Goal: Task Accomplishment & Management: Complete application form

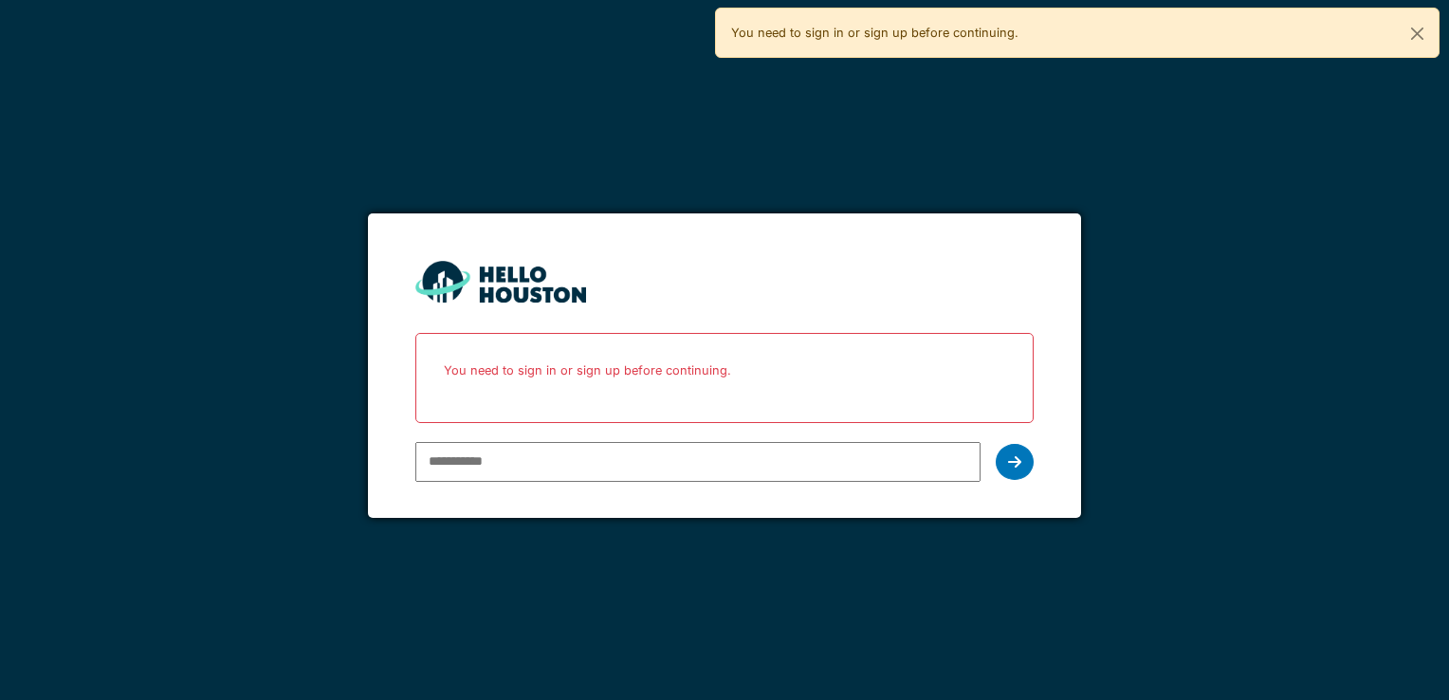
click at [626, 458] on input "email" at bounding box center [697, 462] width 564 height 40
type input "**********"
click at [1014, 457] on icon at bounding box center [1014, 461] width 13 height 15
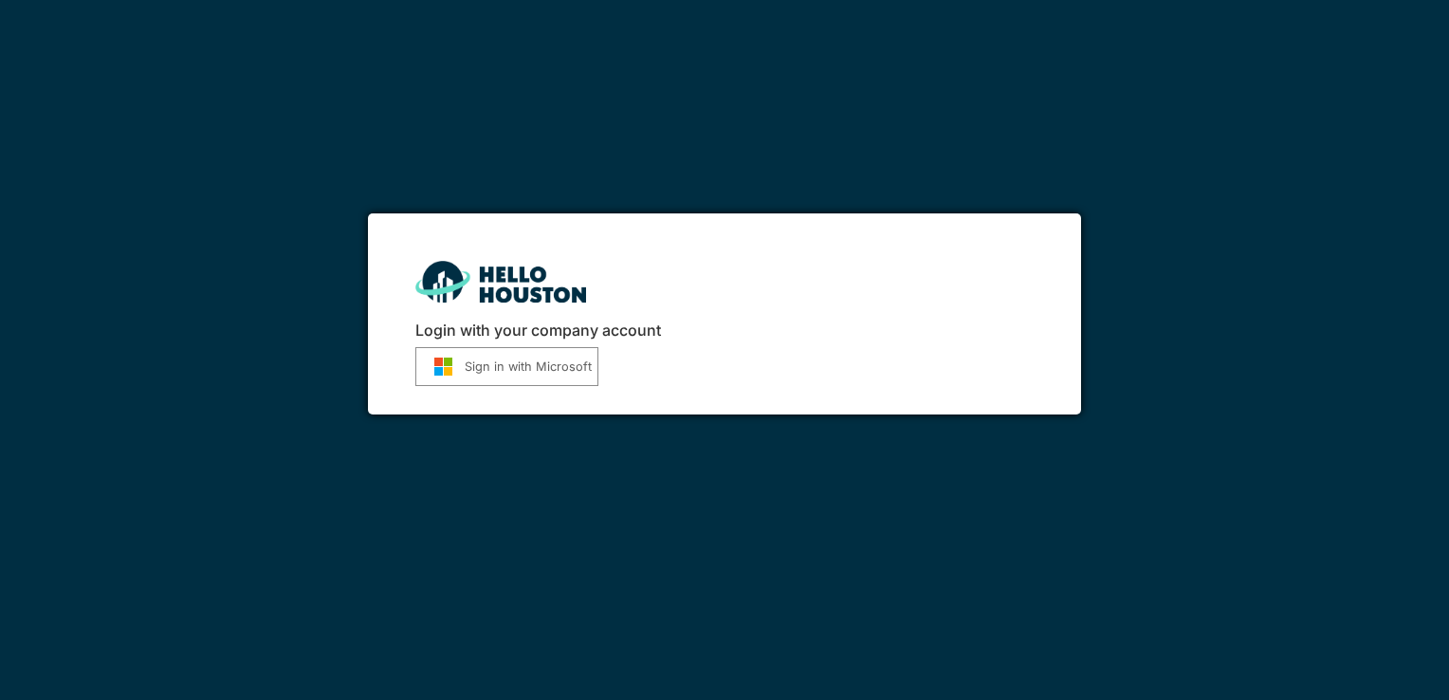
click at [530, 374] on button "Sign in with Microsoft" at bounding box center [506, 366] width 183 height 39
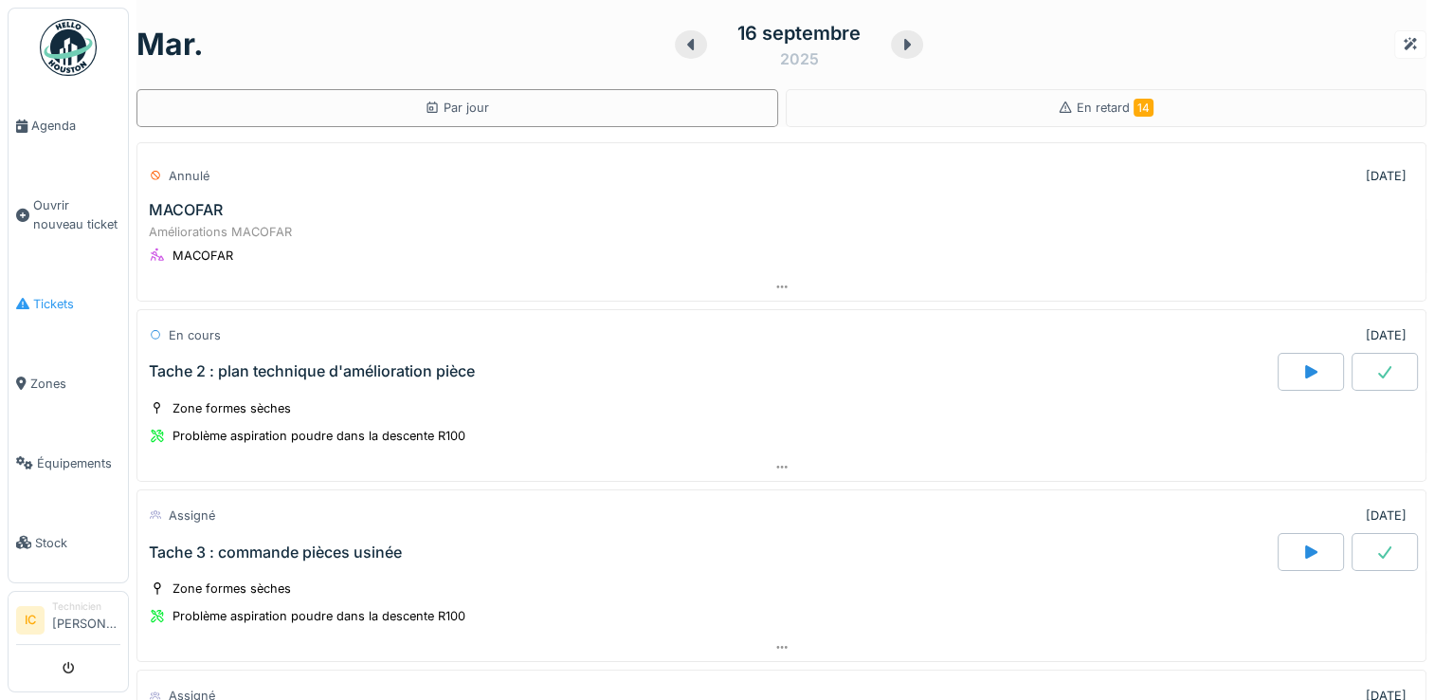
click at [53, 298] on span "Tickets" at bounding box center [76, 304] width 87 height 18
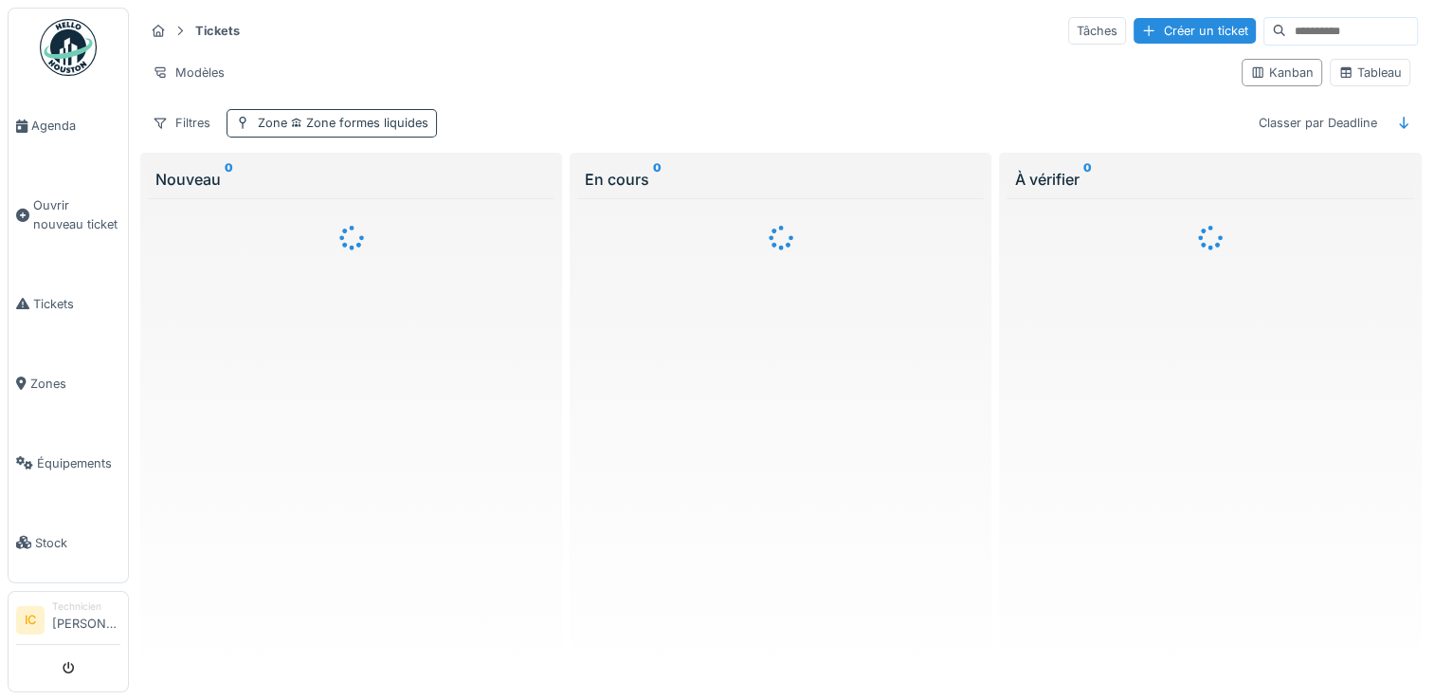
click at [326, 119] on span "Zone formes liquides" at bounding box center [357, 123] width 141 height 14
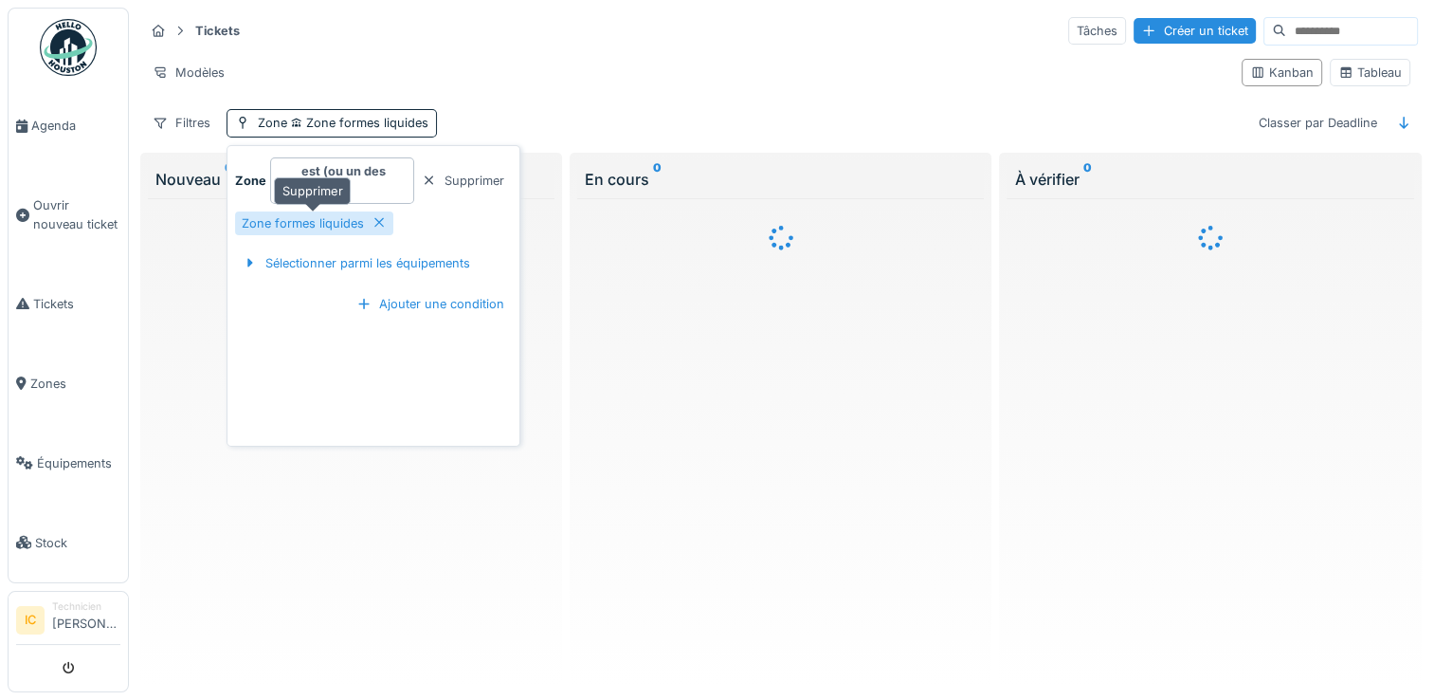
click at [378, 223] on icon at bounding box center [378, 222] width 9 height 9
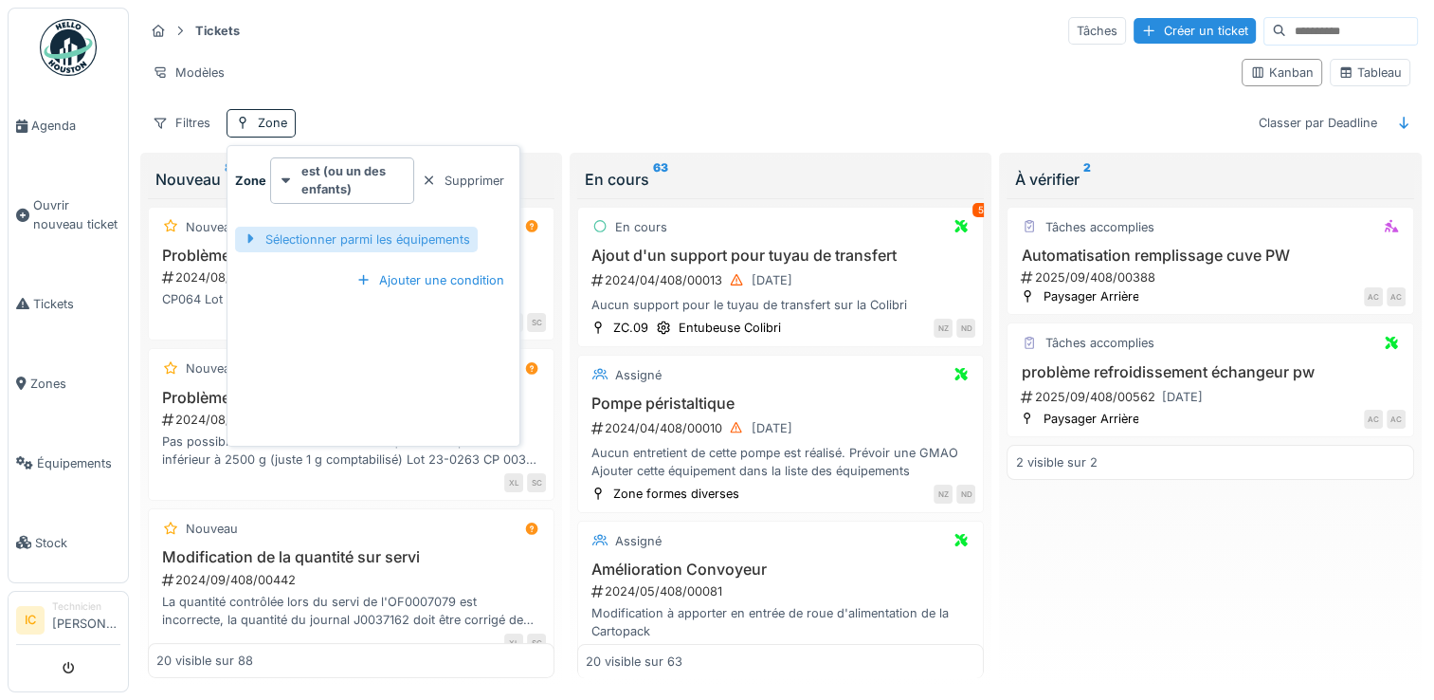
click at [379, 241] on div "Sélectionner parmi les équipements" at bounding box center [356, 240] width 243 height 26
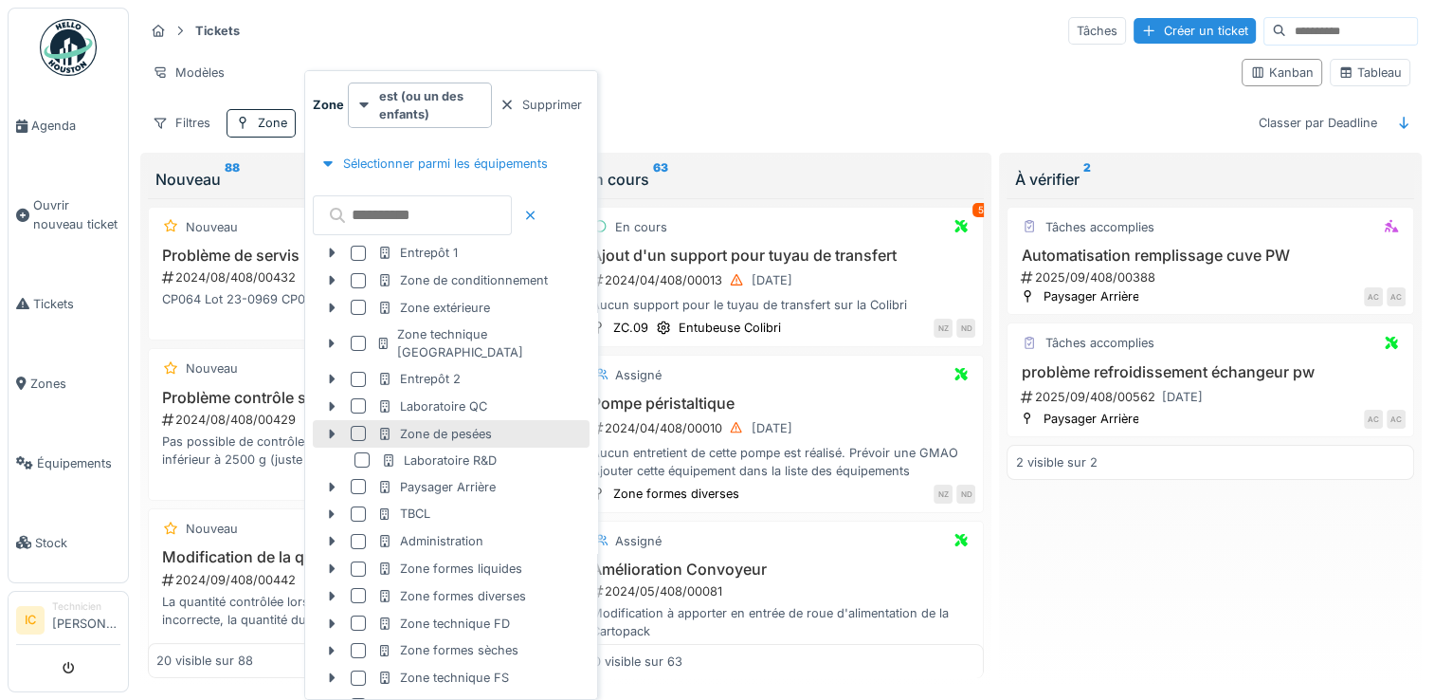
scroll to position [87, 0]
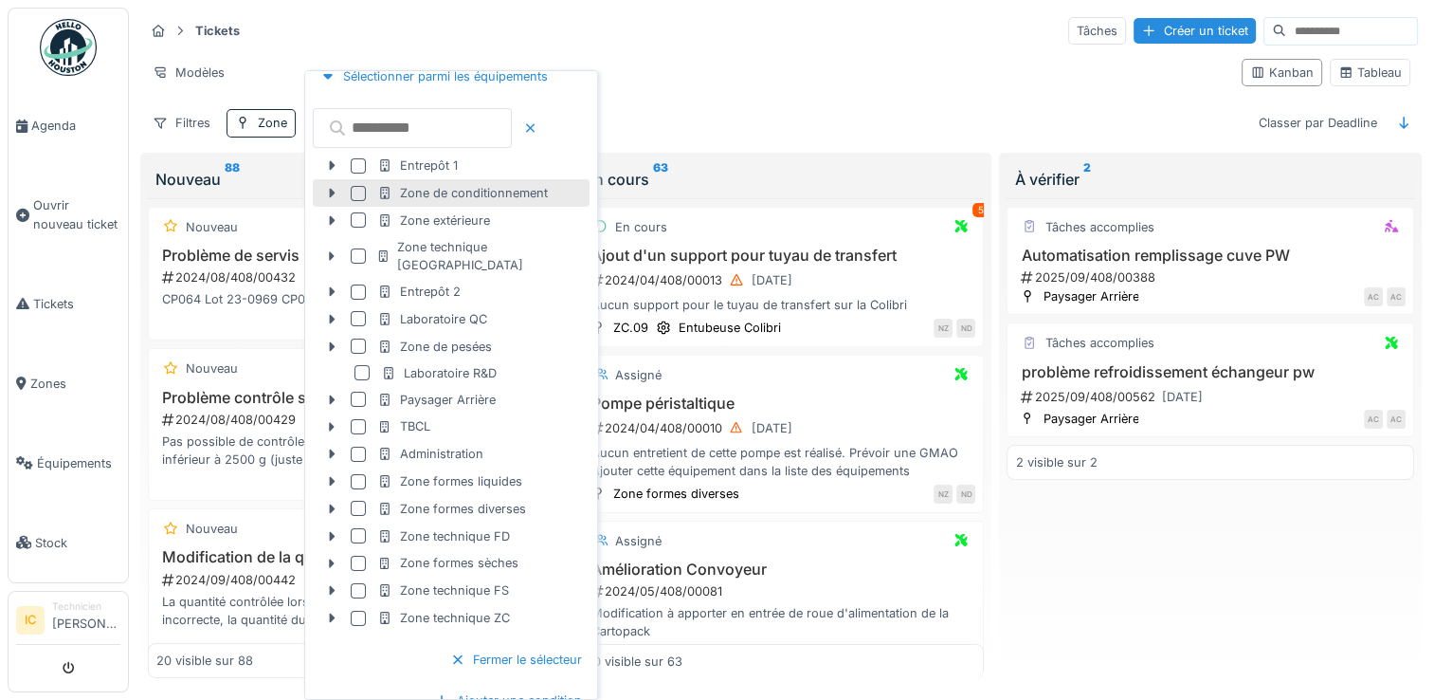
click at [470, 194] on div "Zone de conditionnement" at bounding box center [462, 193] width 171 height 18
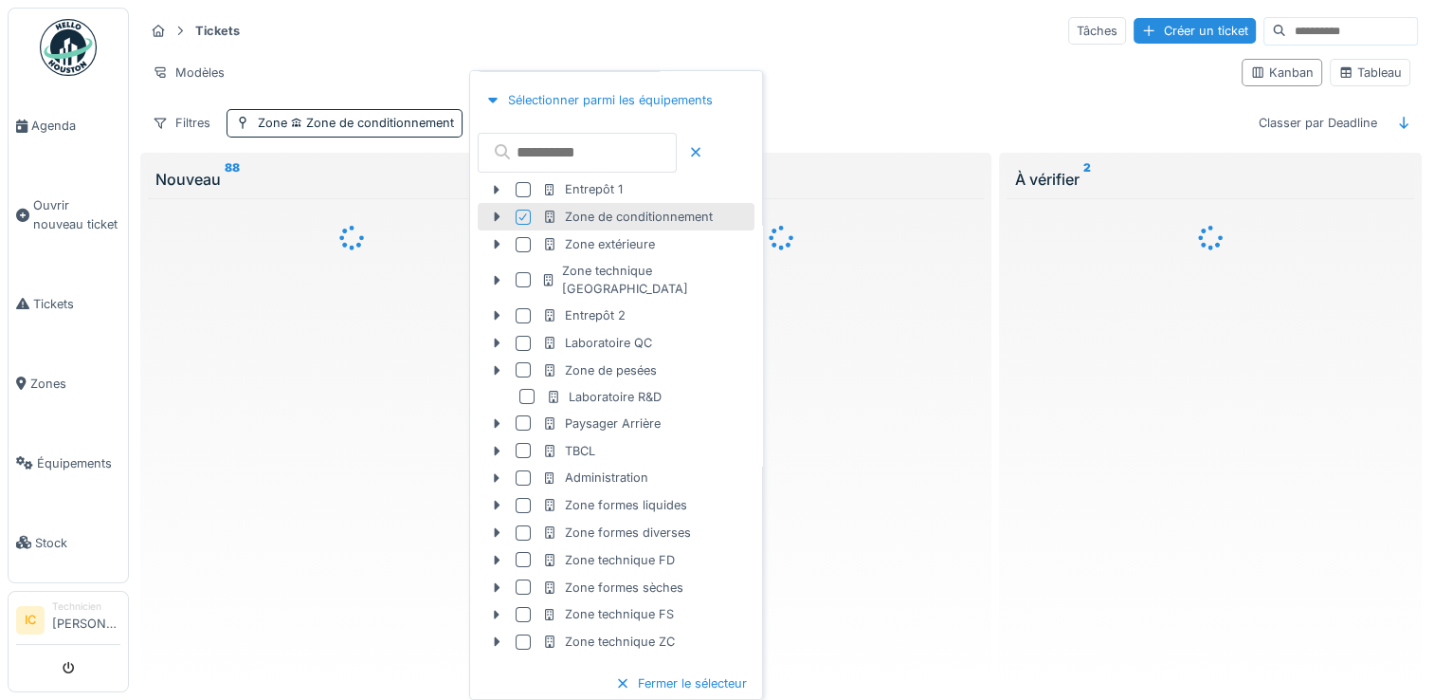
scroll to position [110, 0]
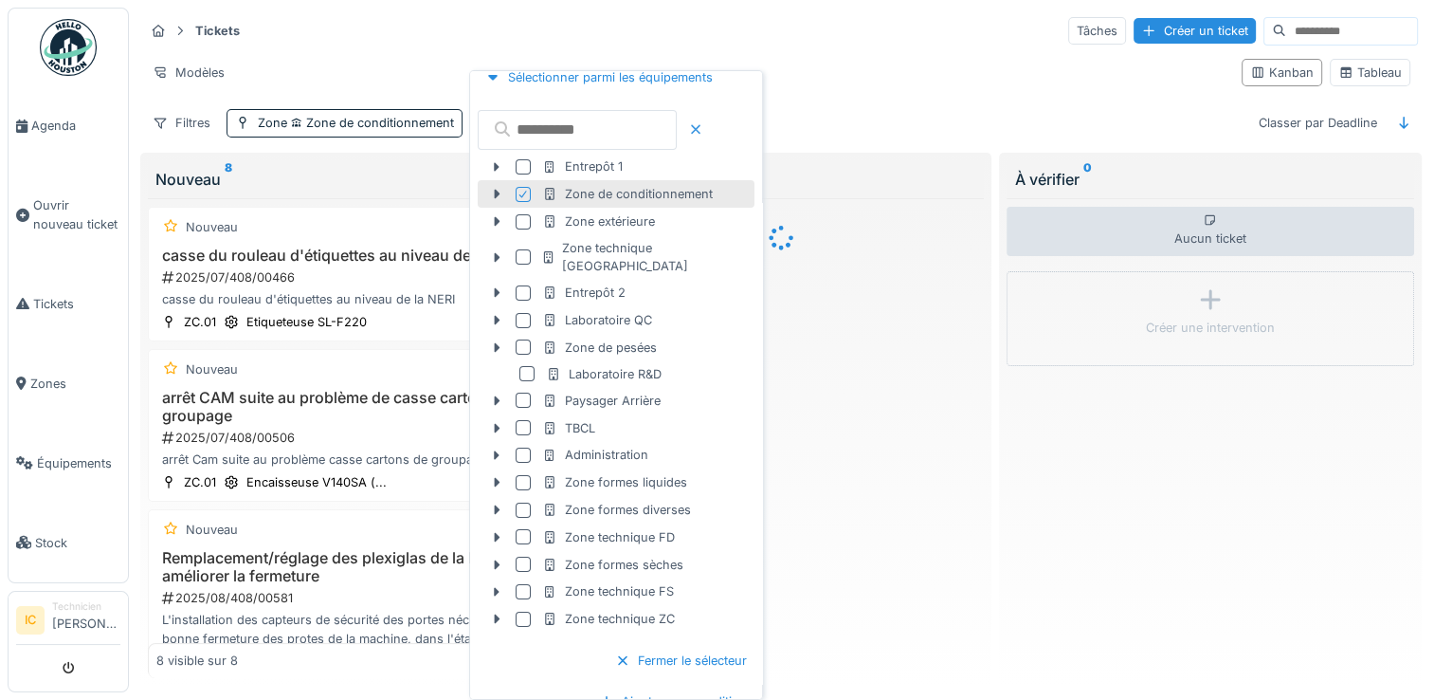
click at [703, 126] on div at bounding box center [695, 129] width 15 height 18
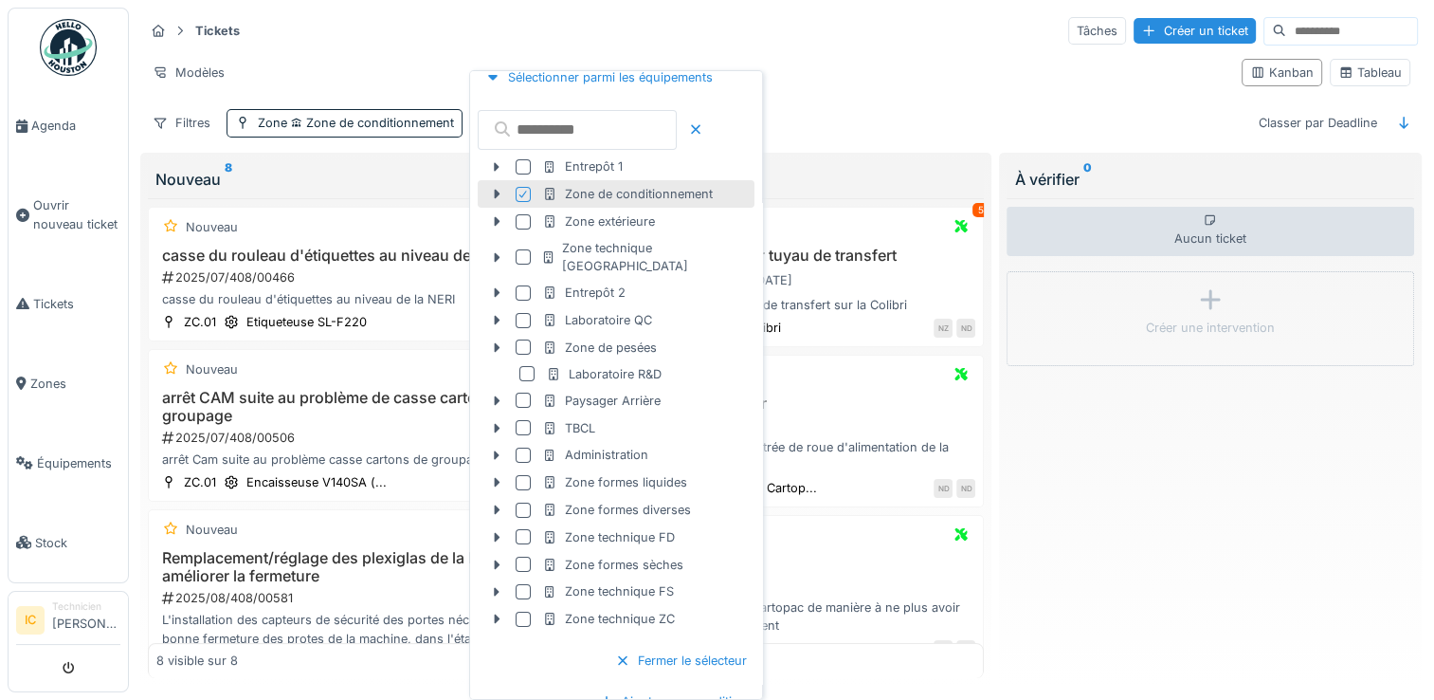
click at [857, 136] on div "Tickets Tâches Créer un ticket Modèles Kanban Tableau Filtres Zone Zone de cond…" at bounding box center [781, 76] width 1289 height 137
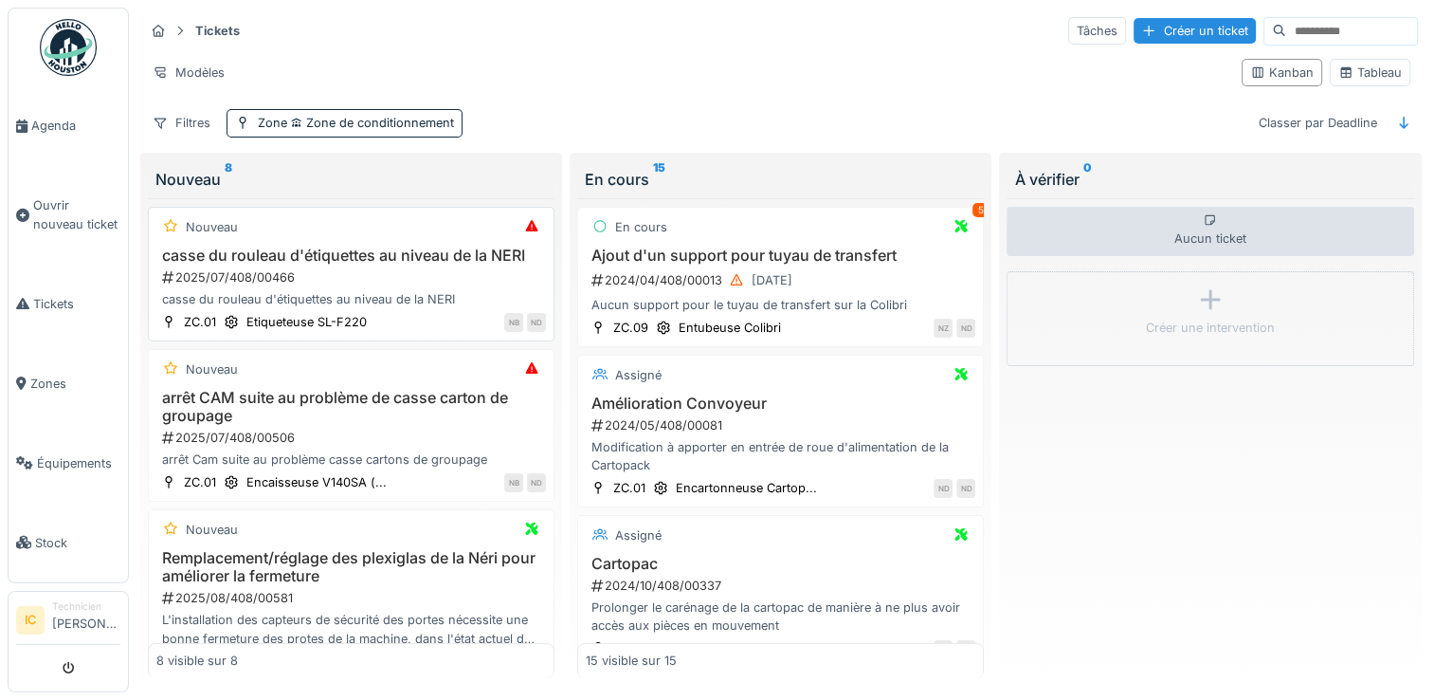
click at [349, 286] on div "2025/07/408/00466" at bounding box center [353, 277] width 386 height 18
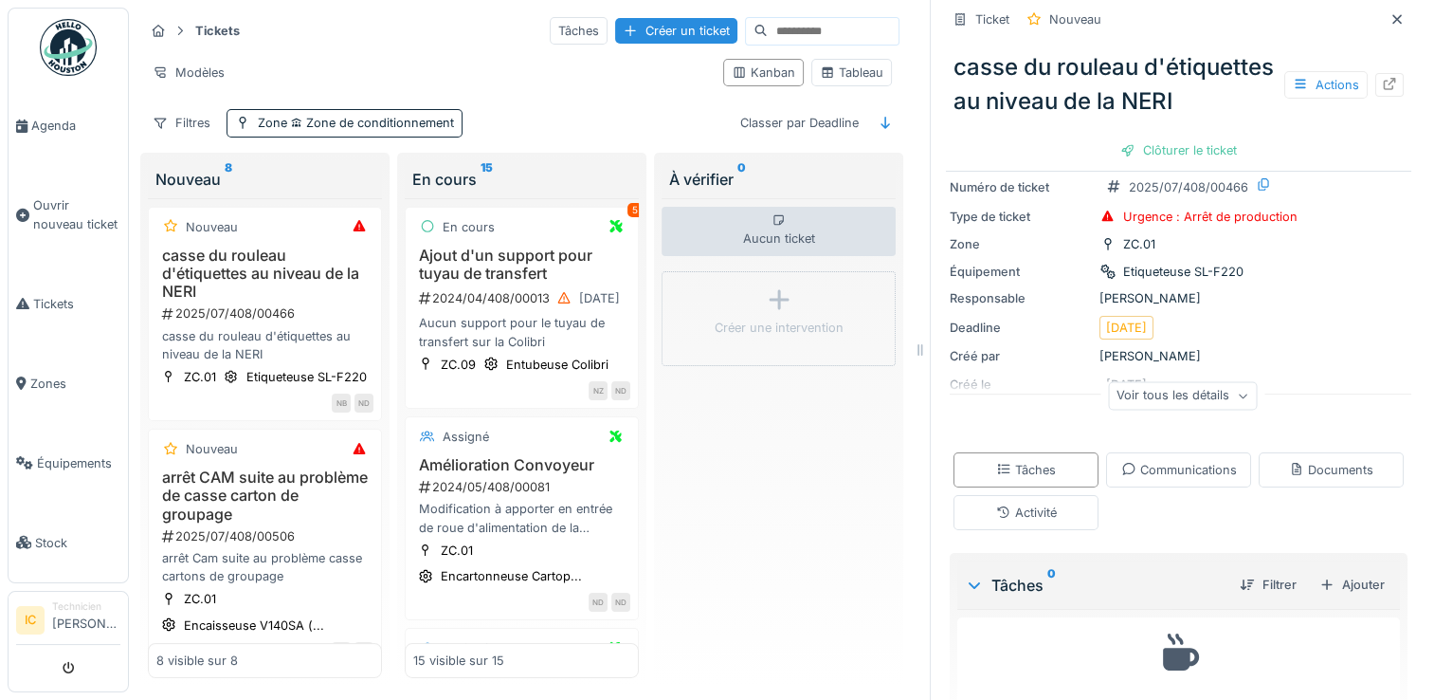
scroll to position [77, 0]
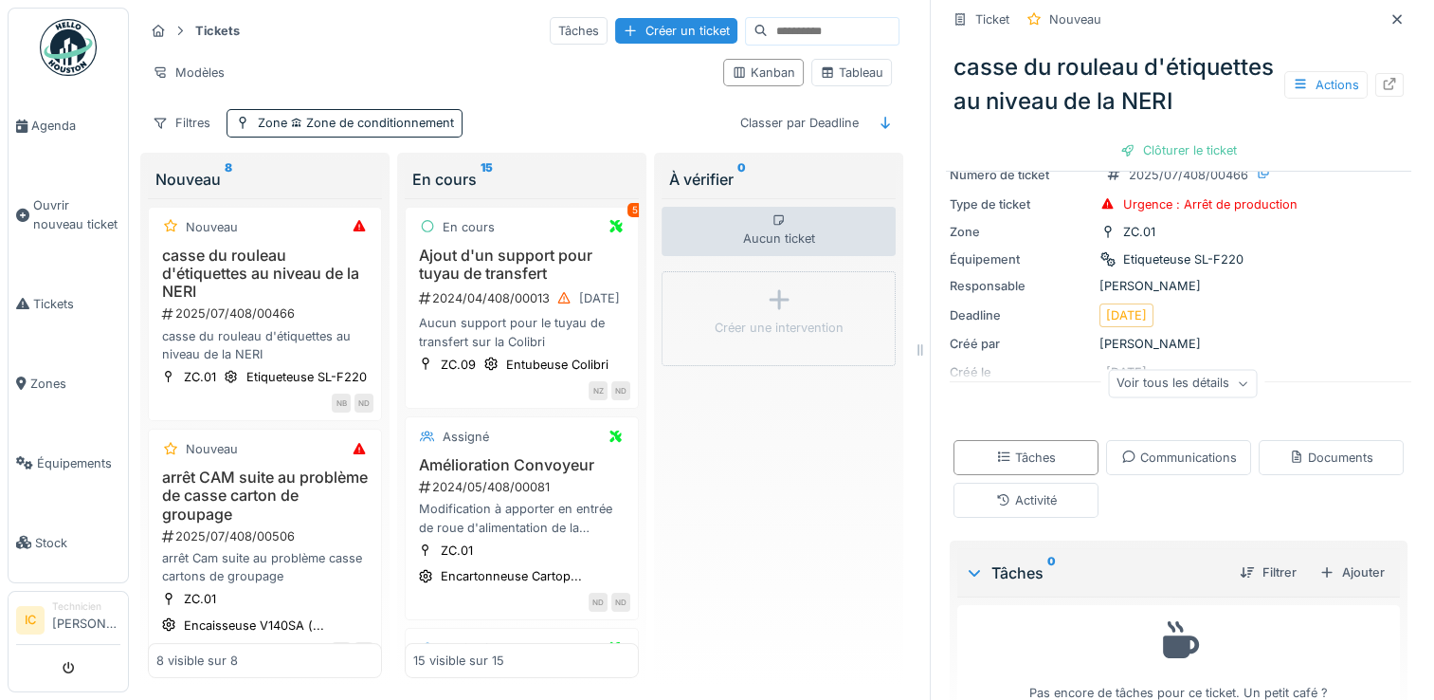
click at [1133, 397] on div "Voir tous les détails" at bounding box center [1182, 383] width 149 height 27
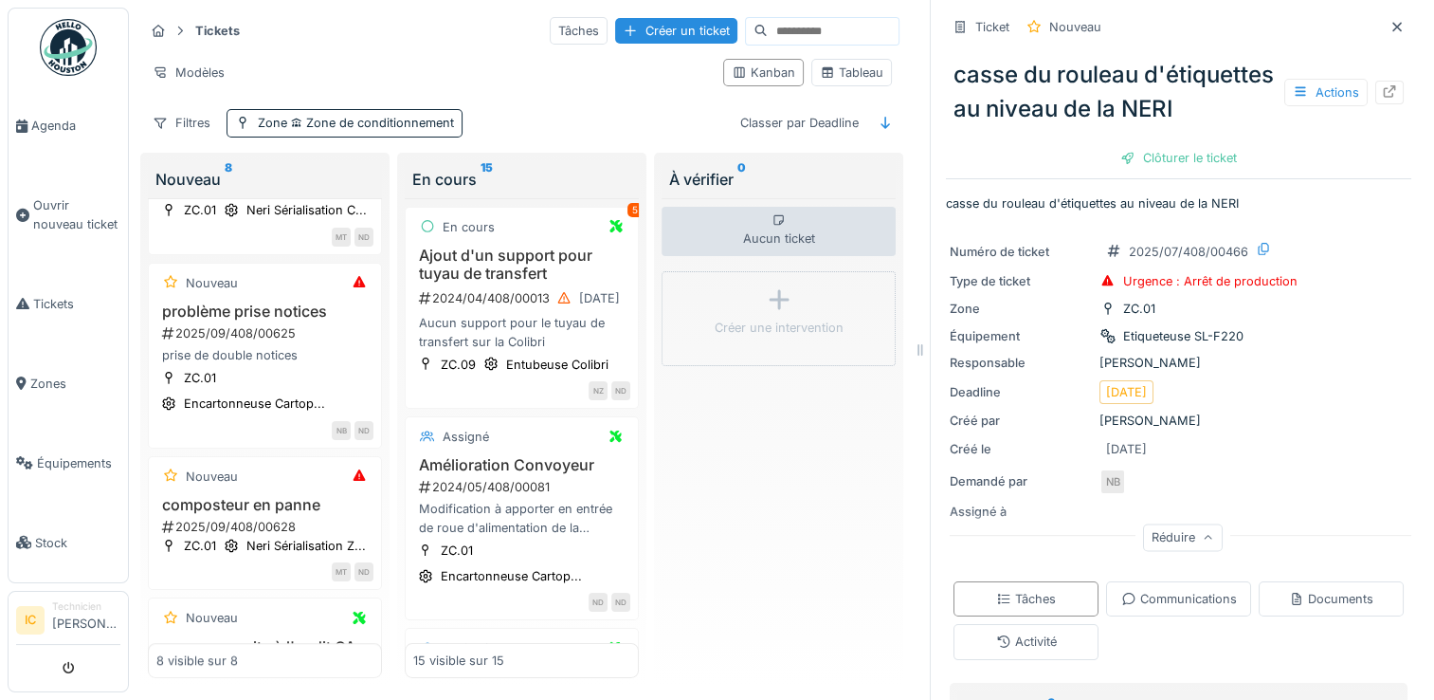
scroll to position [1043, 0]
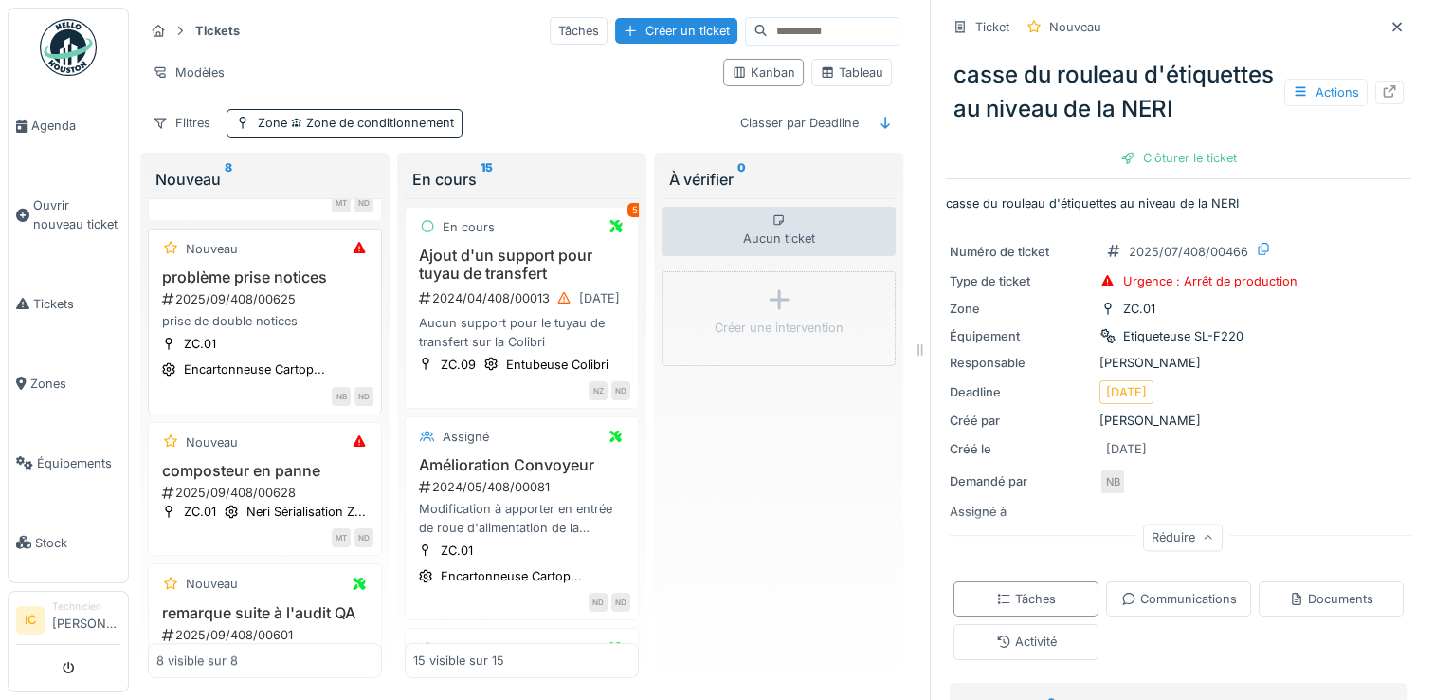
click at [250, 308] on div "2025/09/408/00625" at bounding box center [266, 299] width 213 height 18
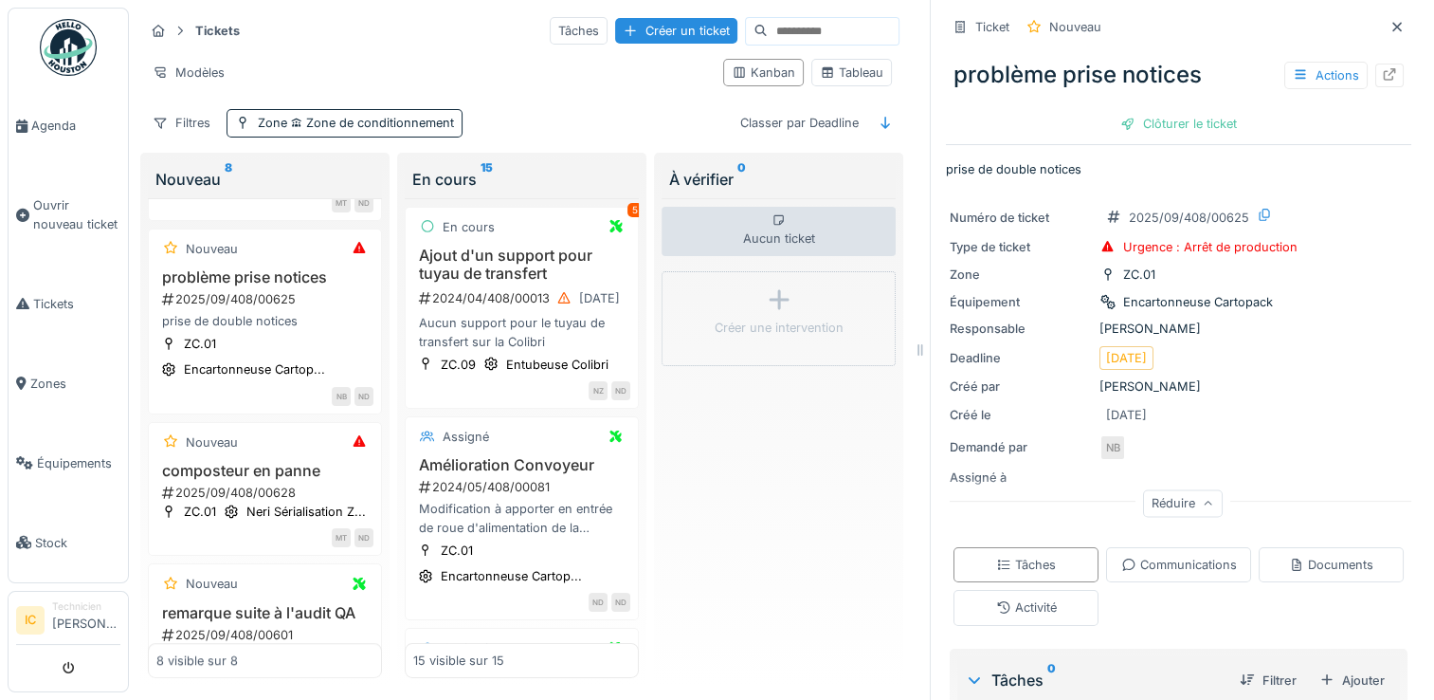
click at [1158, 500] on div "Réduire" at bounding box center [1183, 502] width 80 height 27
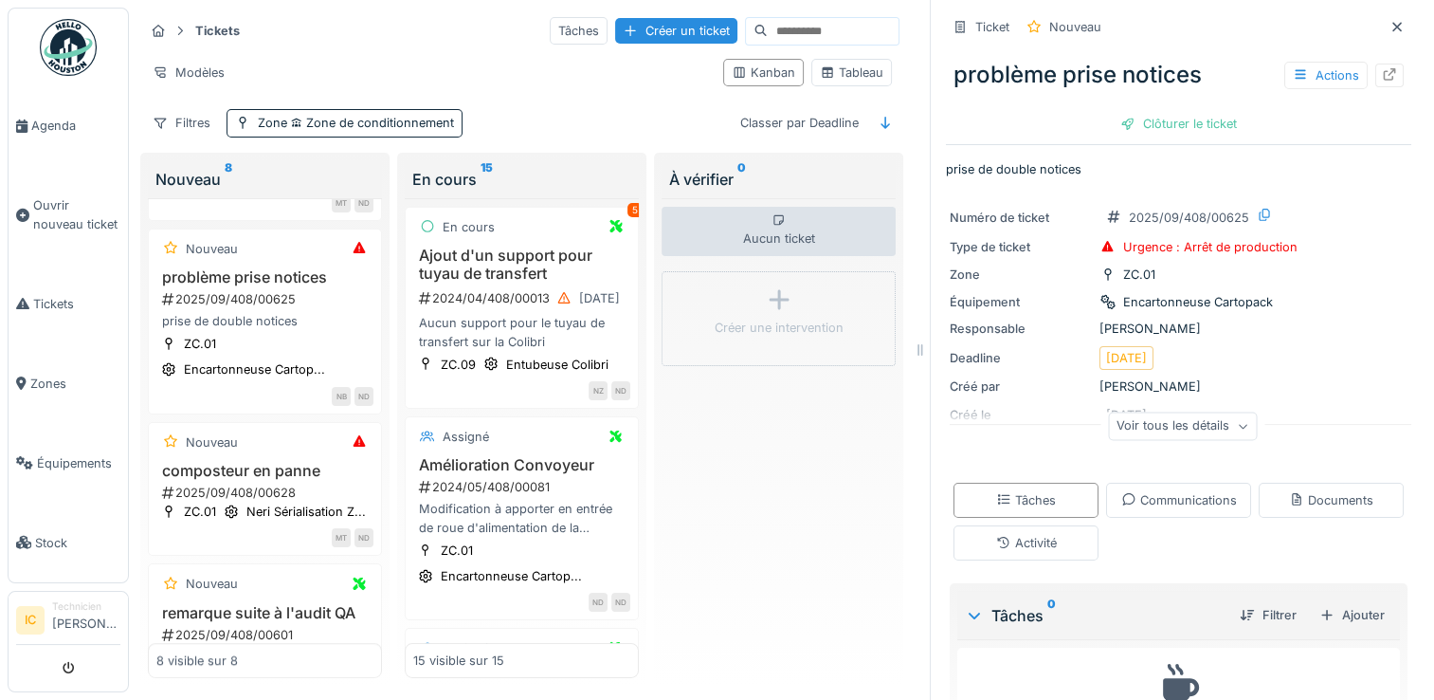
click at [1166, 427] on div "Voir tous les détails" at bounding box center [1182, 425] width 149 height 27
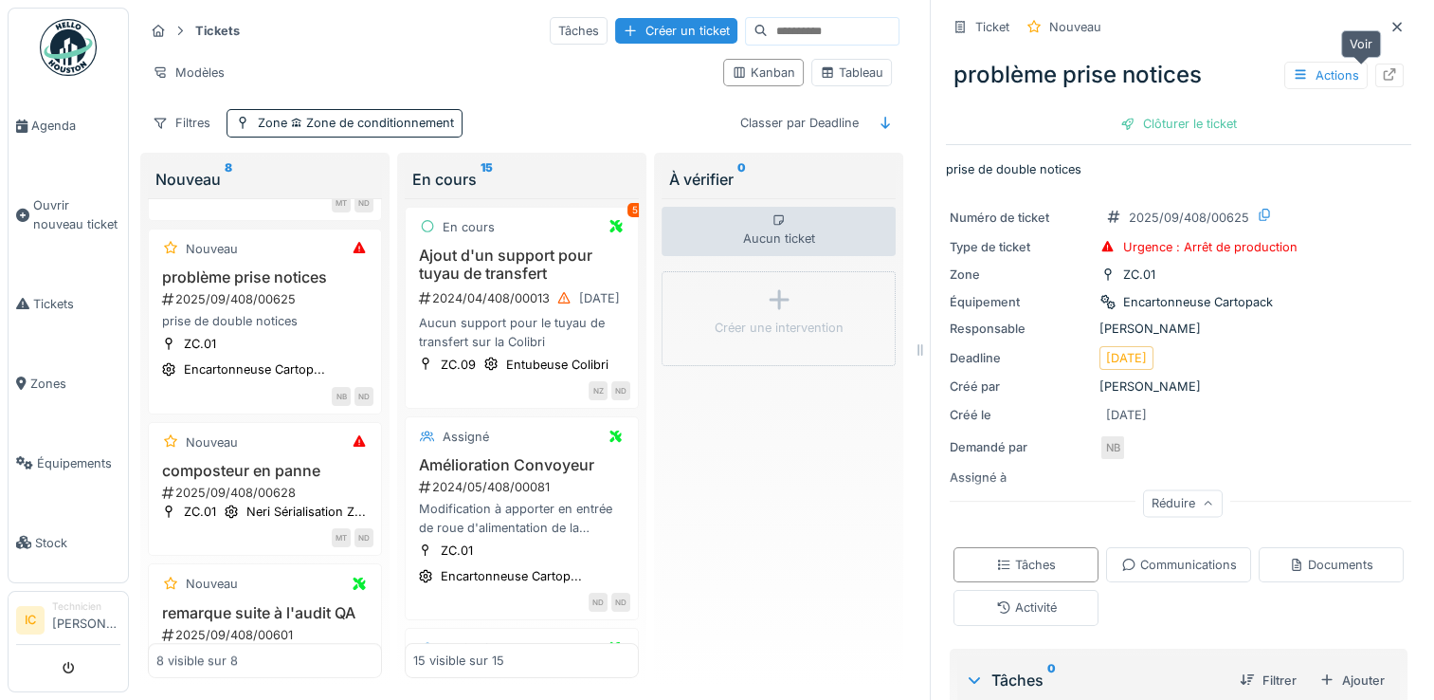
click at [1384, 71] on icon at bounding box center [1390, 74] width 12 height 12
click at [1393, 28] on icon at bounding box center [1397, 26] width 9 height 9
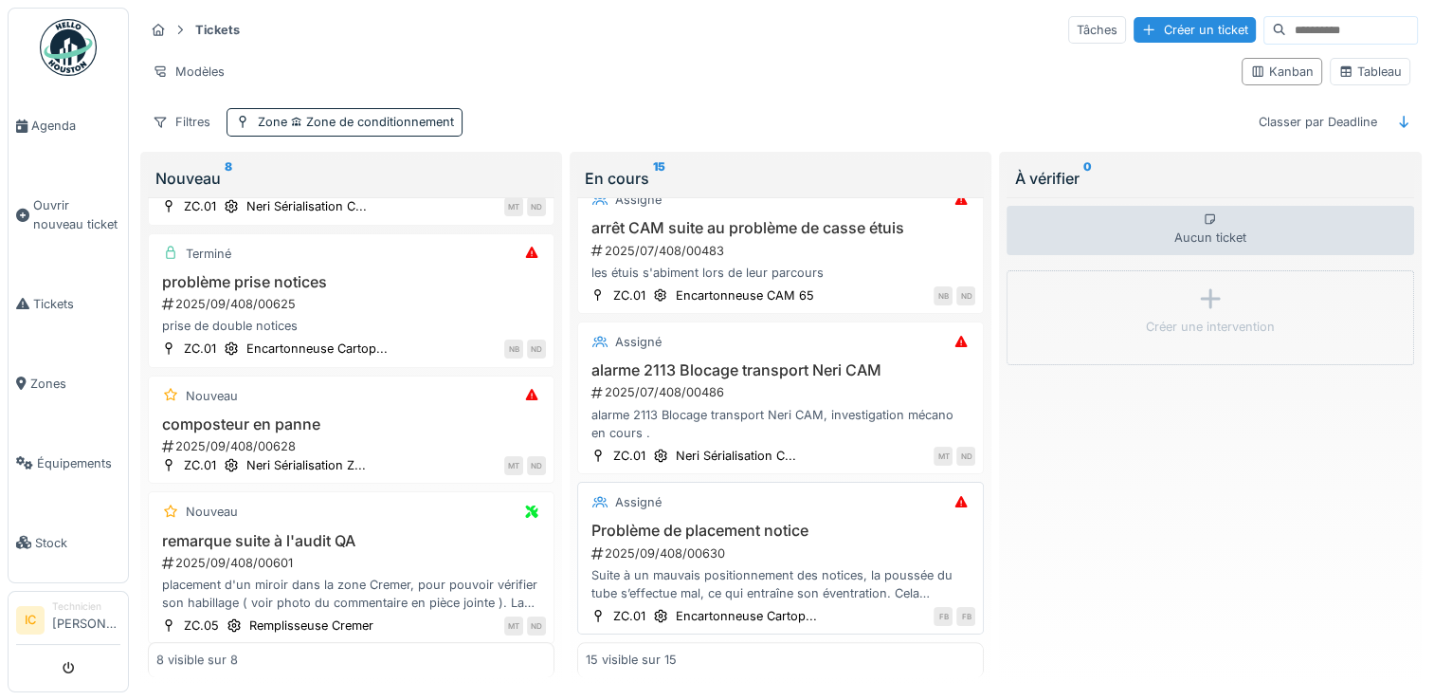
scroll to position [15, 0]
click at [672, 521] on h3 "Problème de placement notice" at bounding box center [781, 530] width 390 height 18
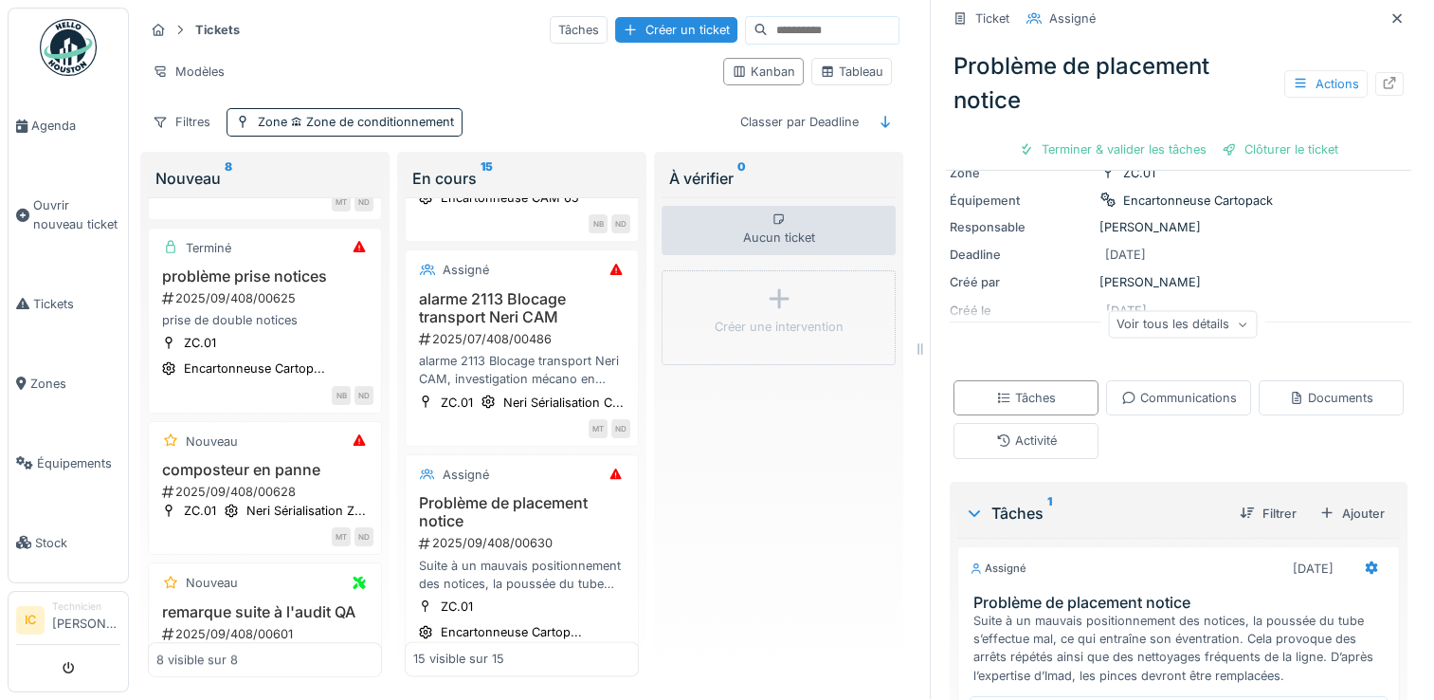
scroll to position [95, 0]
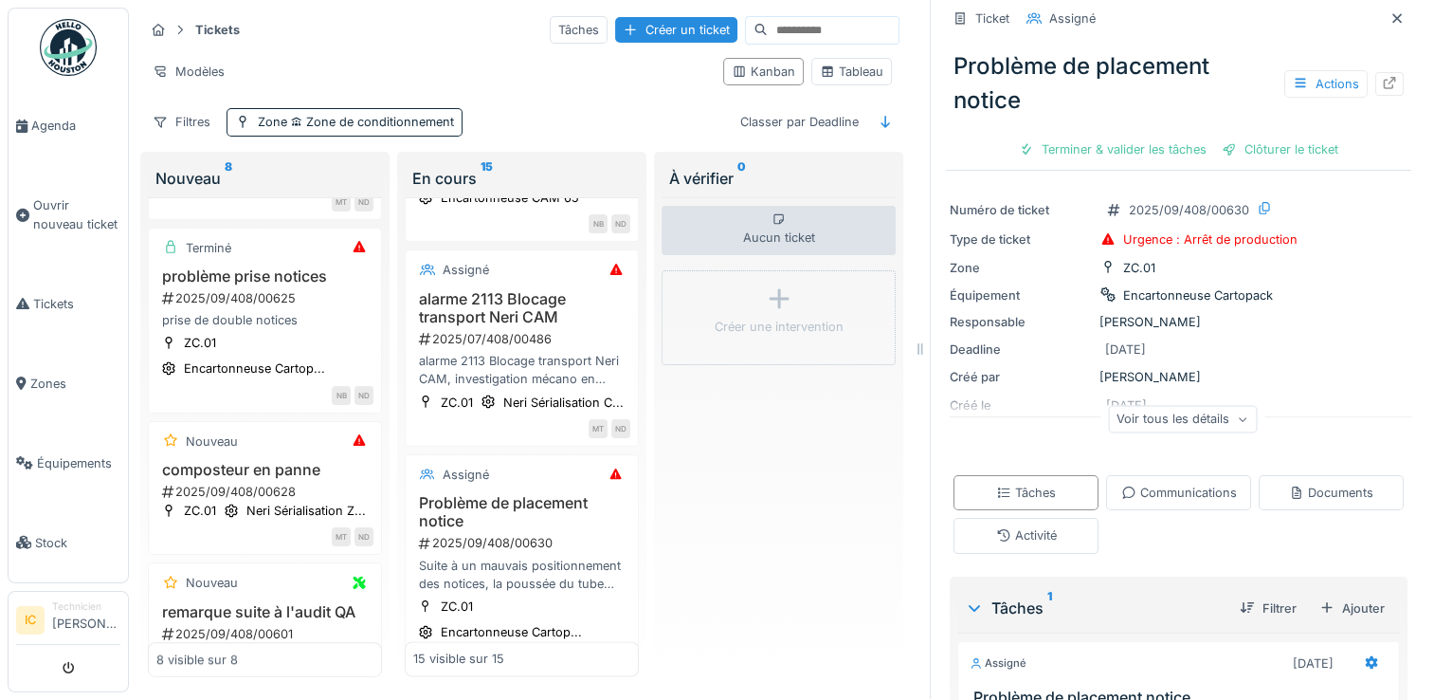
click at [1198, 405] on div "Voir tous les détails" at bounding box center [1182, 418] width 149 height 27
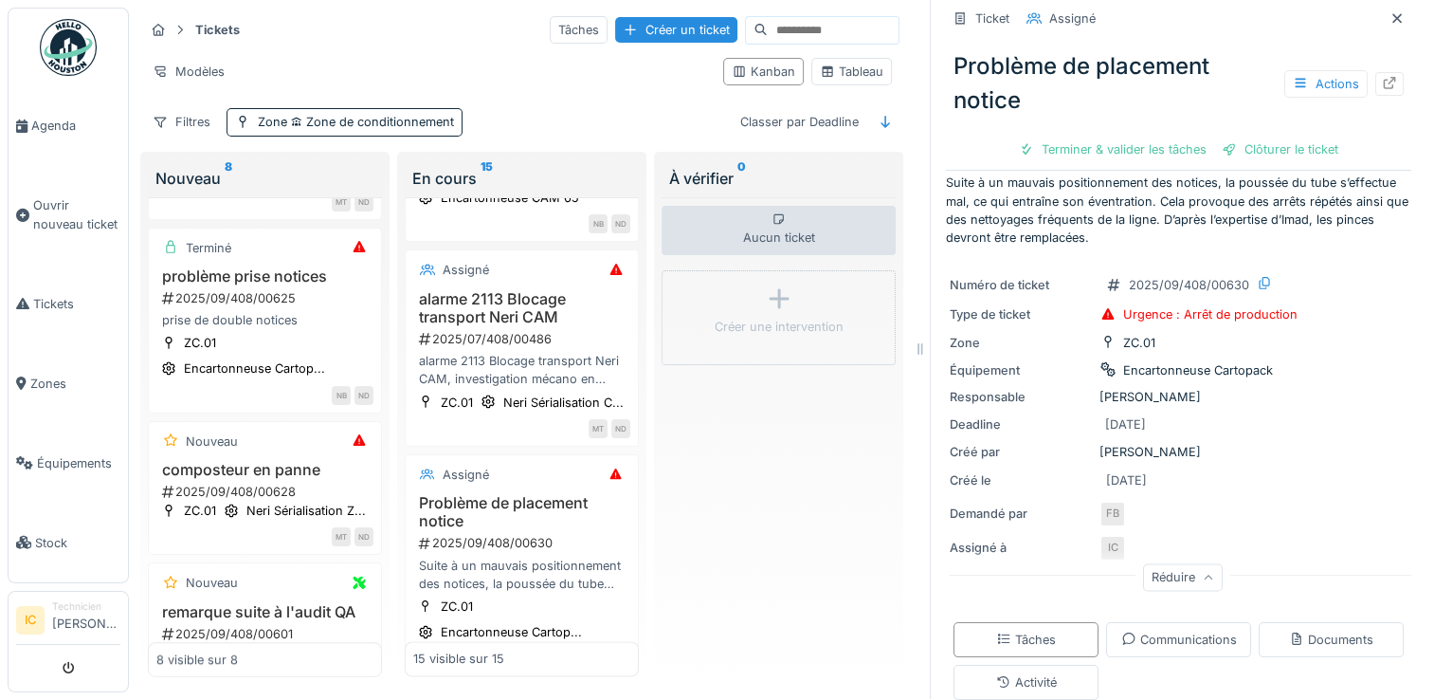
scroll to position [0, 0]
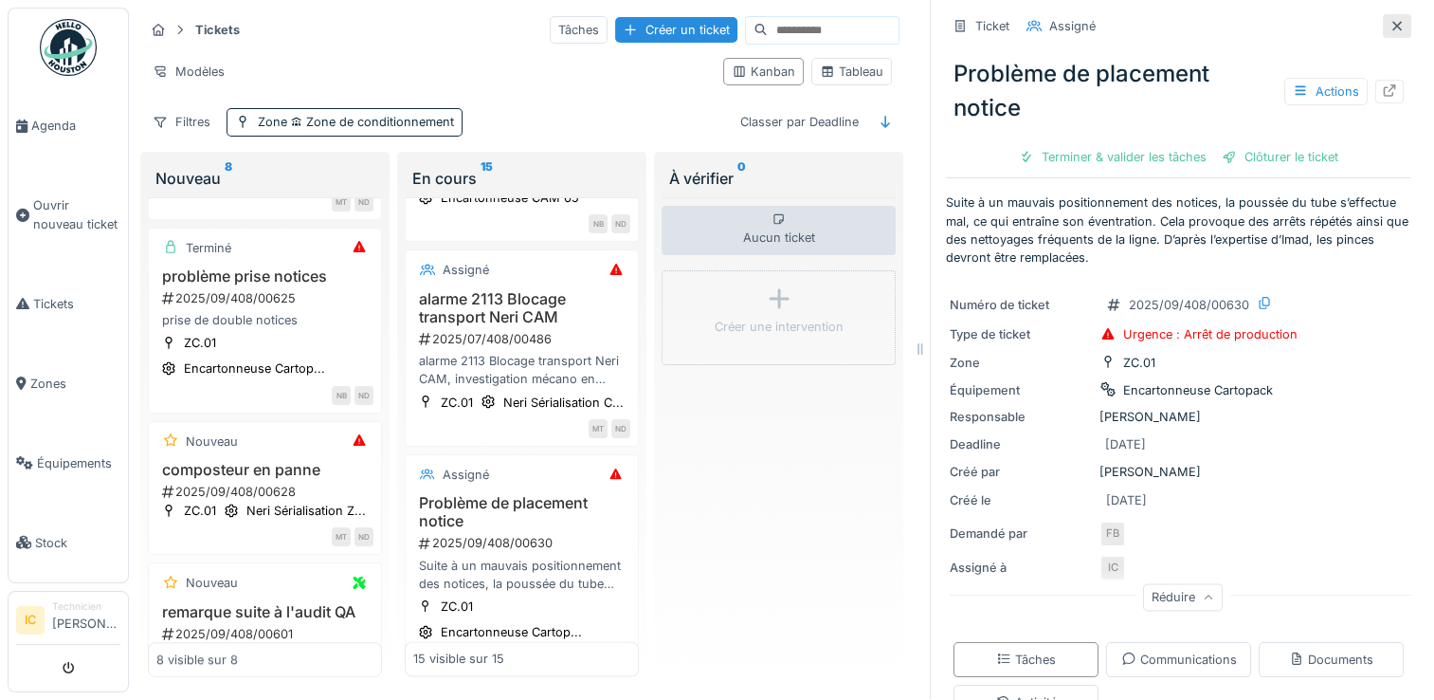
click at [1390, 20] on icon at bounding box center [1397, 26] width 15 height 12
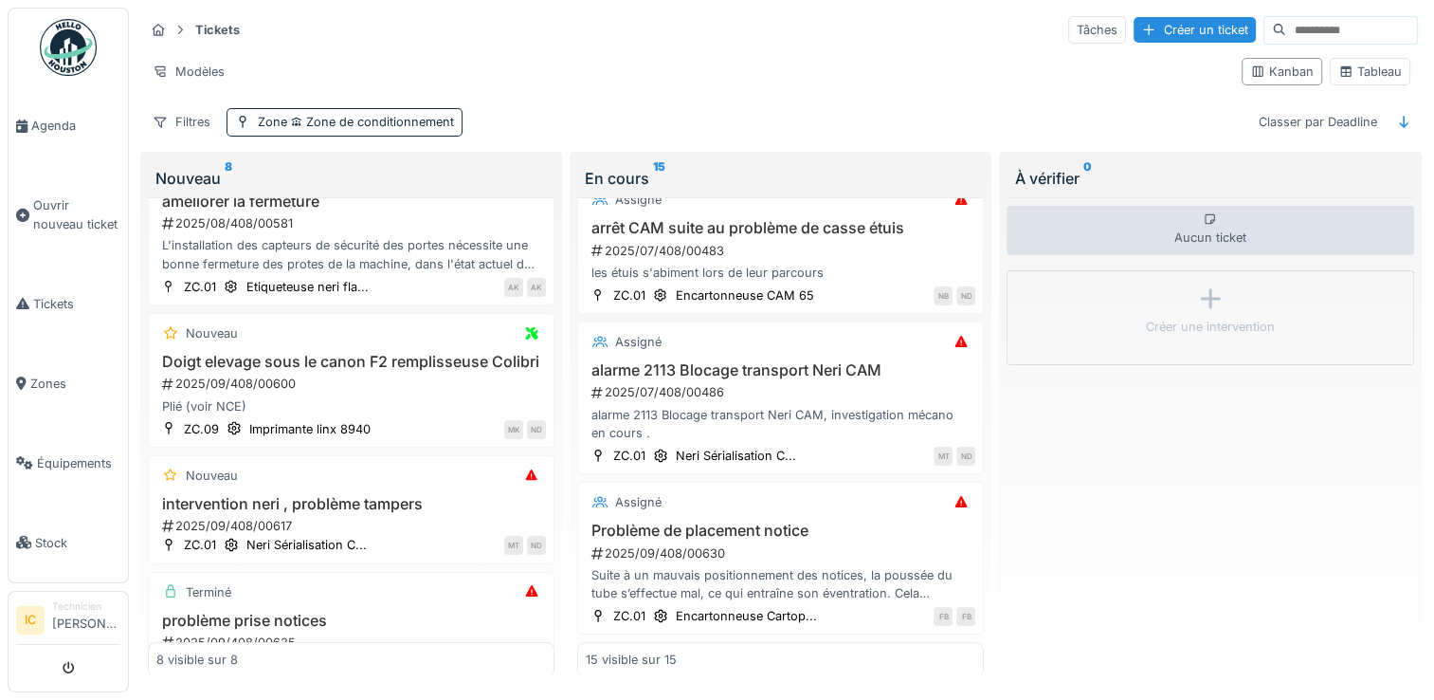
scroll to position [753, 0]
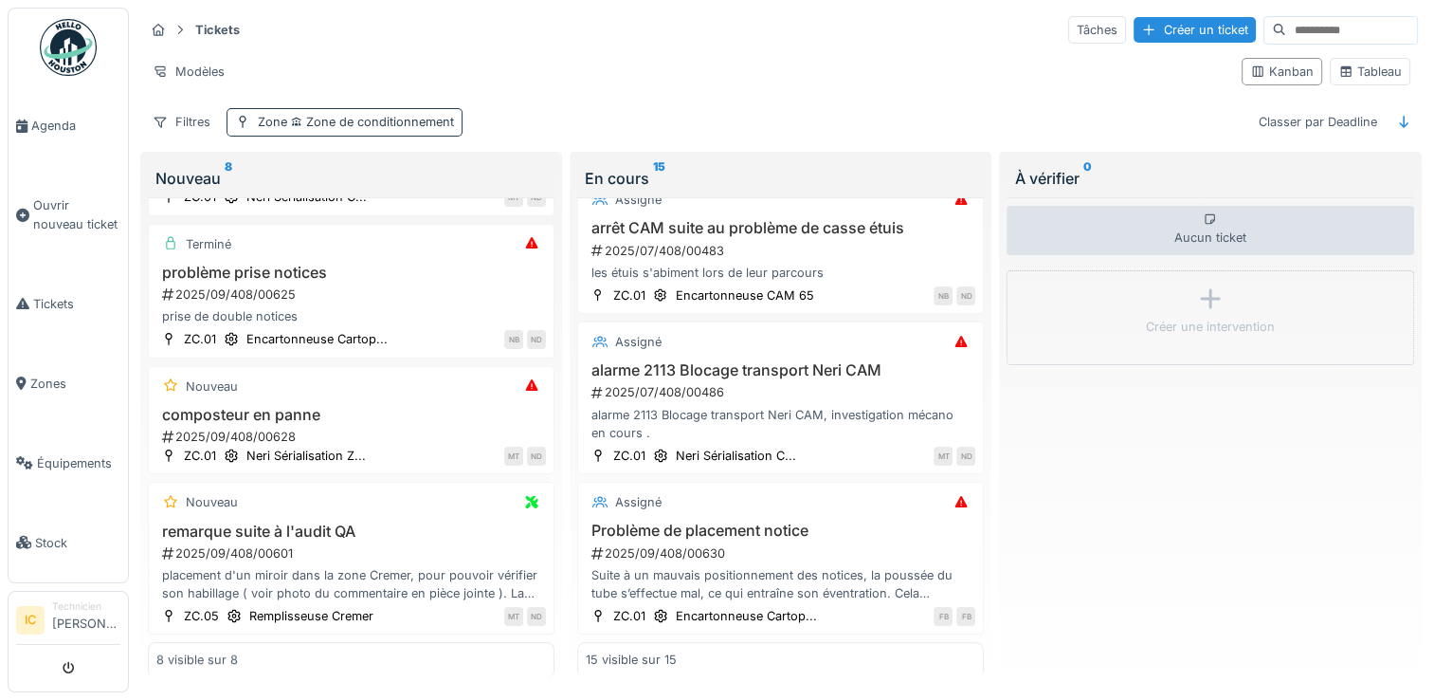
click at [351, 115] on span "Zone de conditionnement" at bounding box center [370, 122] width 167 height 14
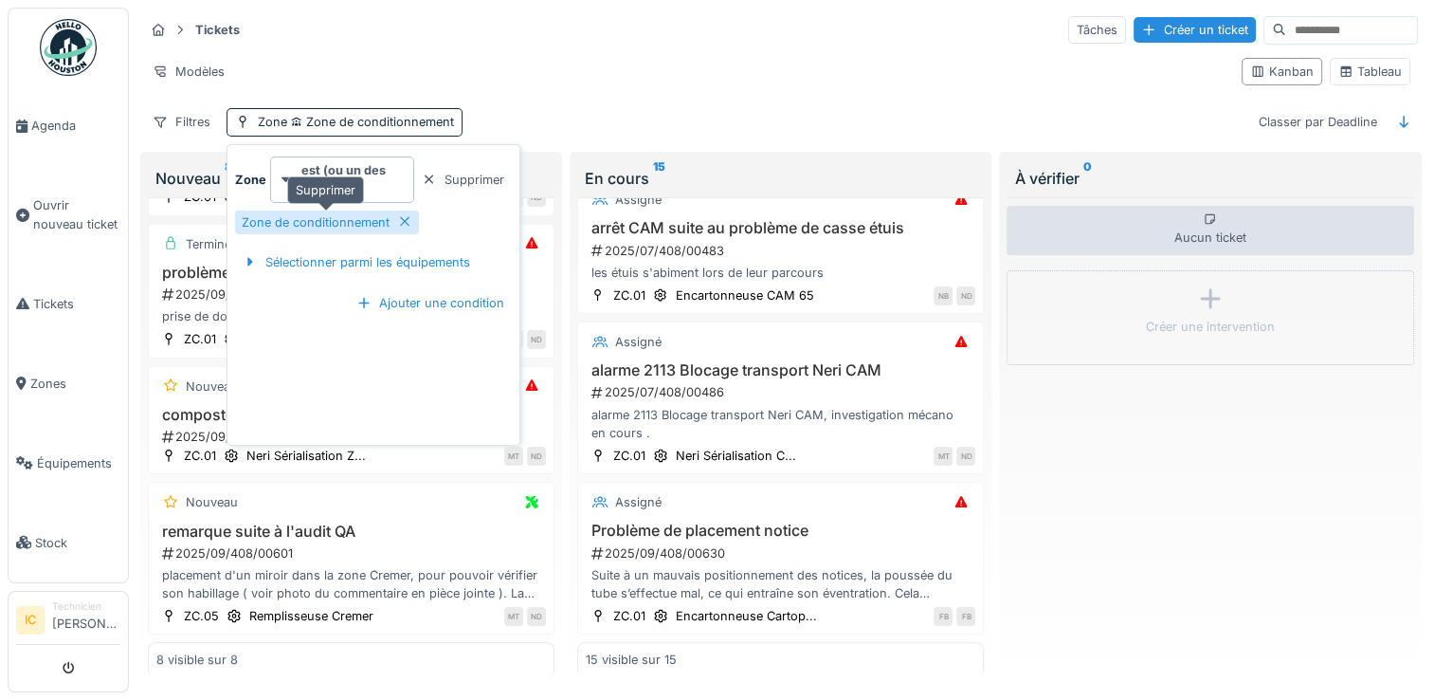
click at [410, 213] on div at bounding box center [404, 222] width 15 height 18
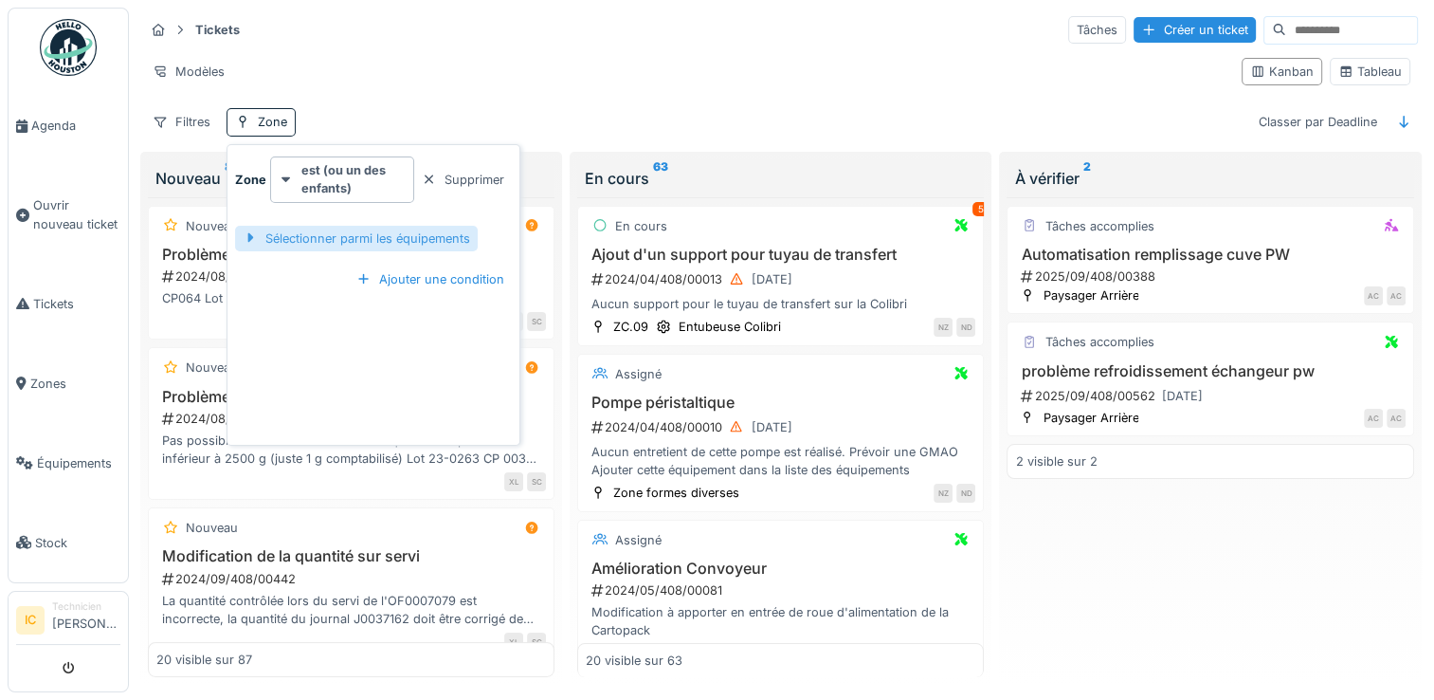
click at [341, 227] on div "Sélectionner parmi les équipements" at bounding box center [356, 239] width 243 height 26
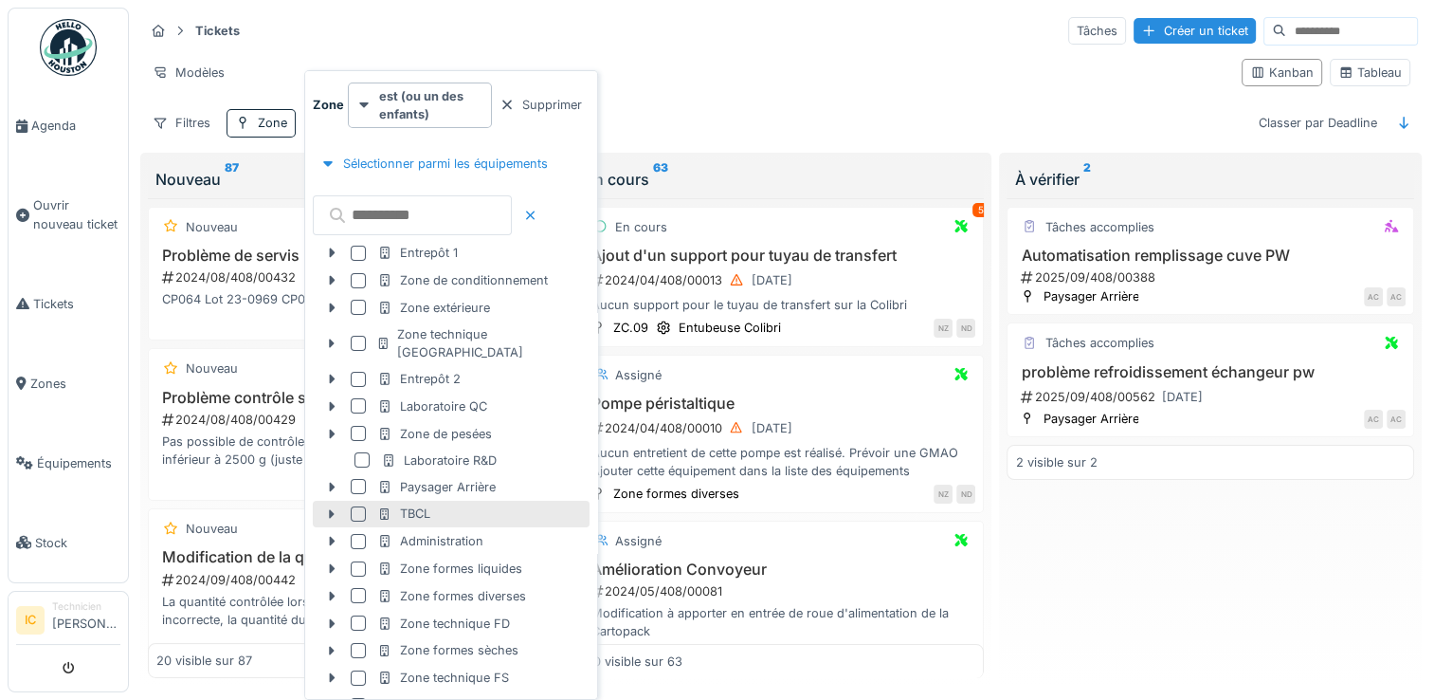
scroll to position [87, 0]
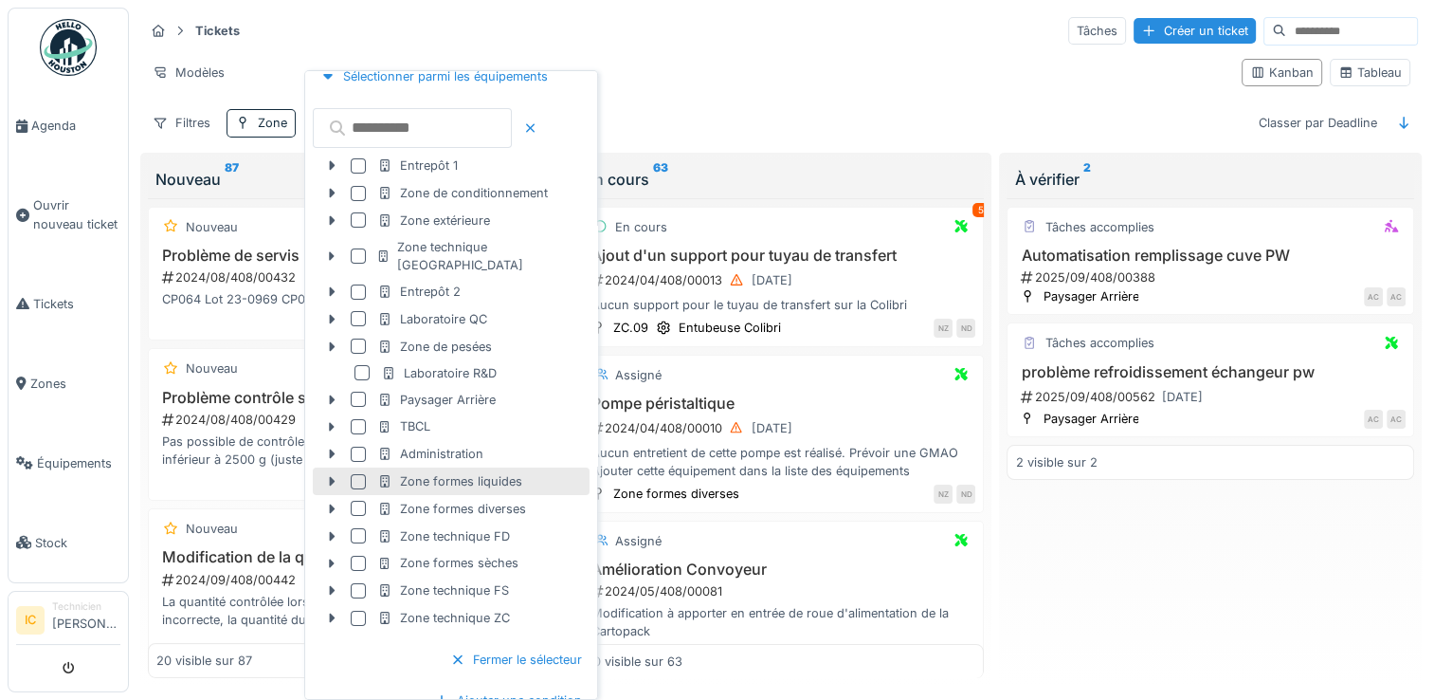
click at [444, 472] on div "Zone formes liquides" at bounding box center [449, 481] width 145 height 18
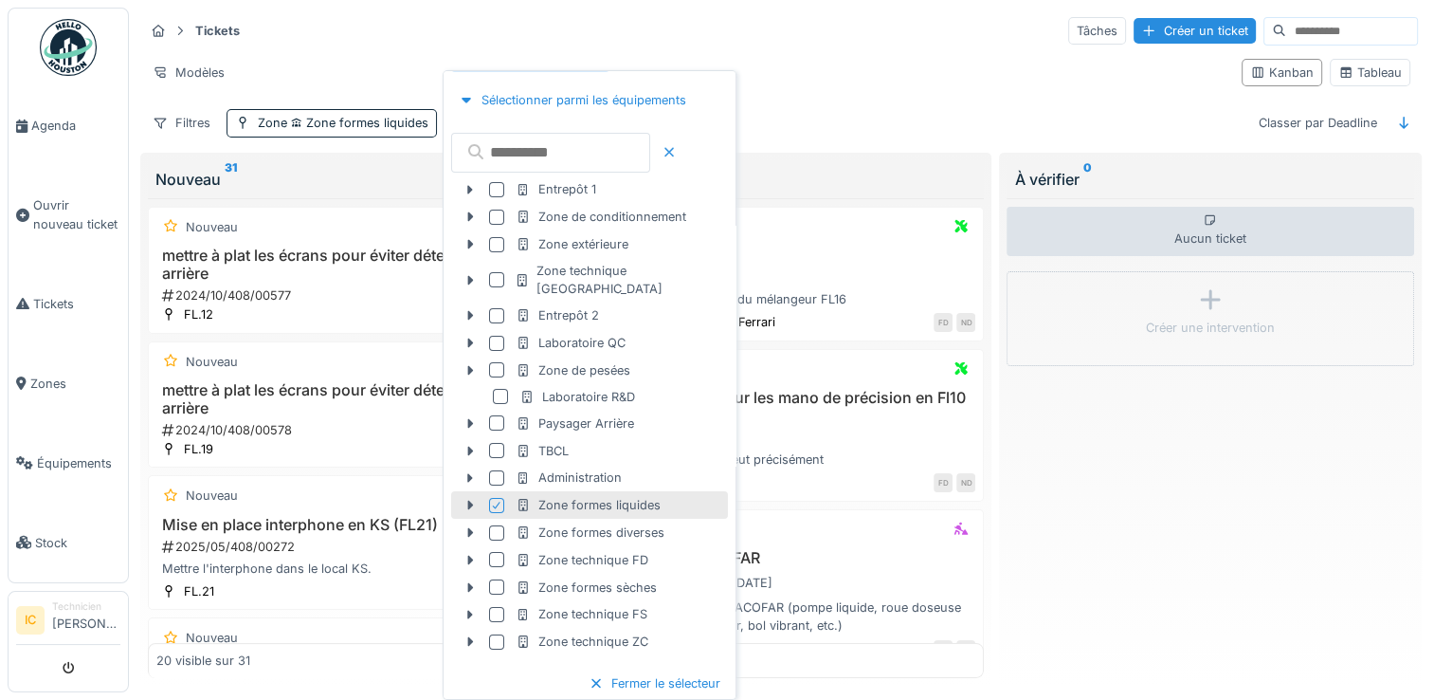
click at [677, 153] on div at bounding box center [669, 152] width 15 height 18
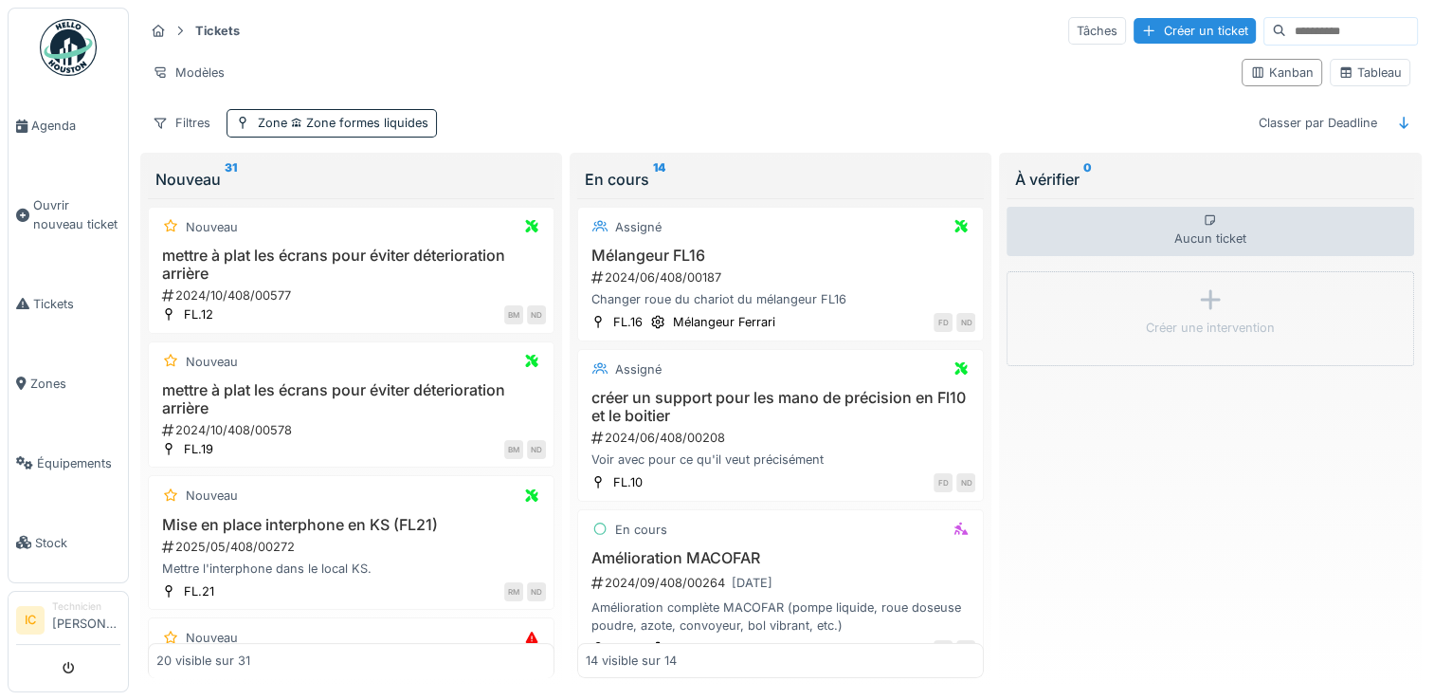
click at [892, 128] on div "Filtres Zone Zone formes liquides Classer par Deadline" at bounding box center [781, 122] width 1274 height 27
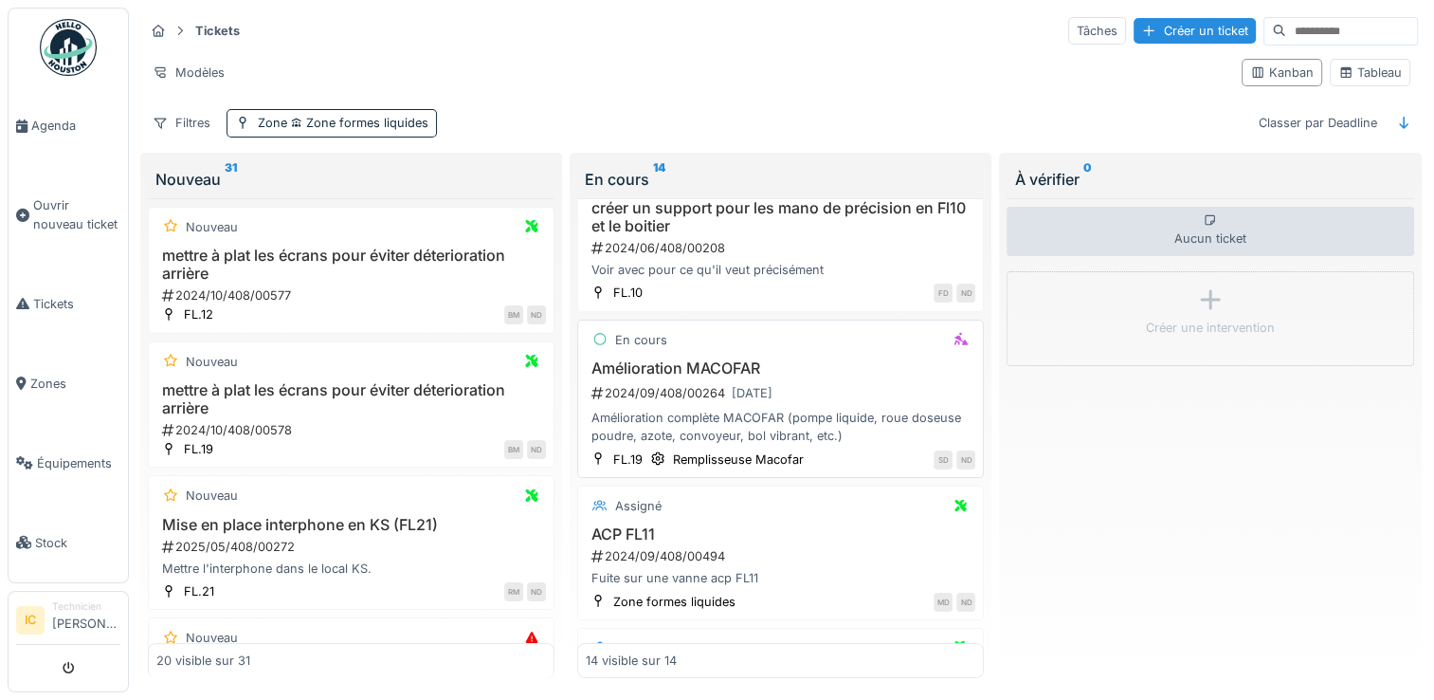
click at [702, 376] on div "Amélioration MACOFAR 2024/09/408/00264 31/12/2025 Amélioration complète MACOFAR…" at bounding box center [781, 402] width 390 height 86
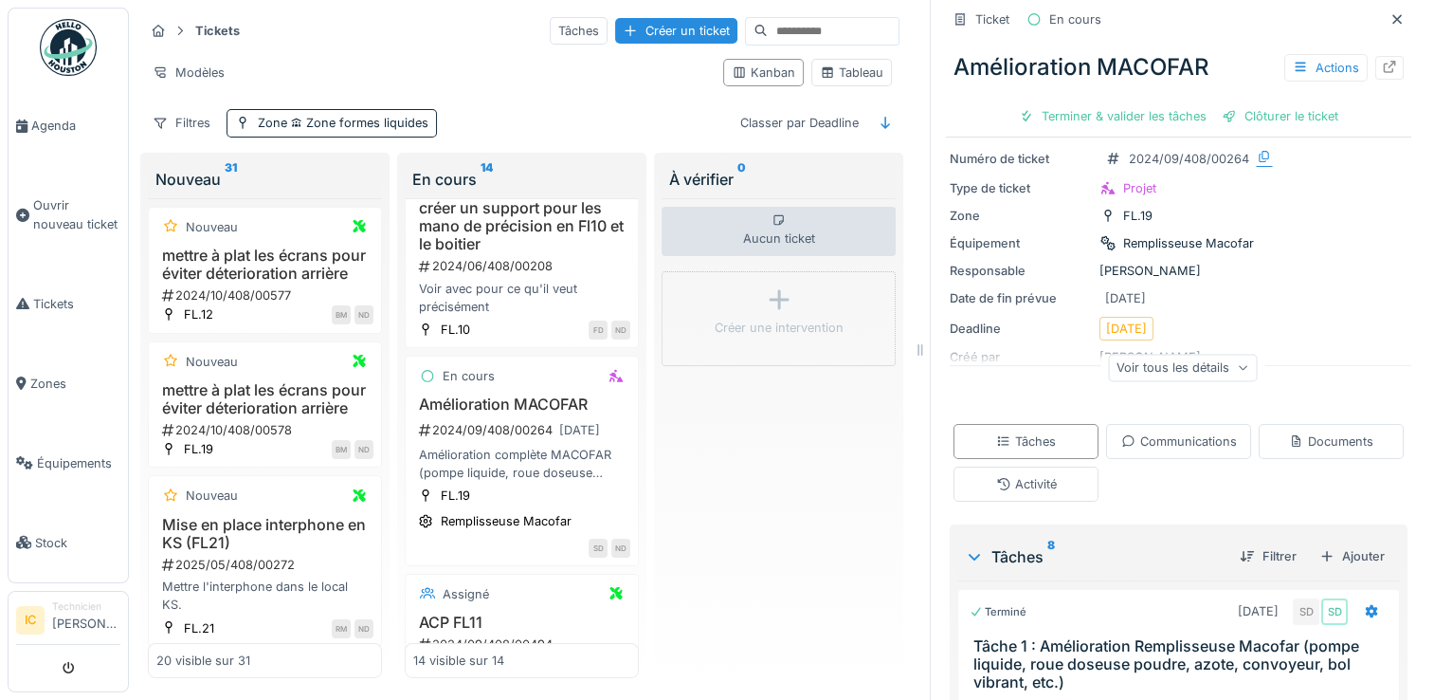
scroll to position [10, 0]
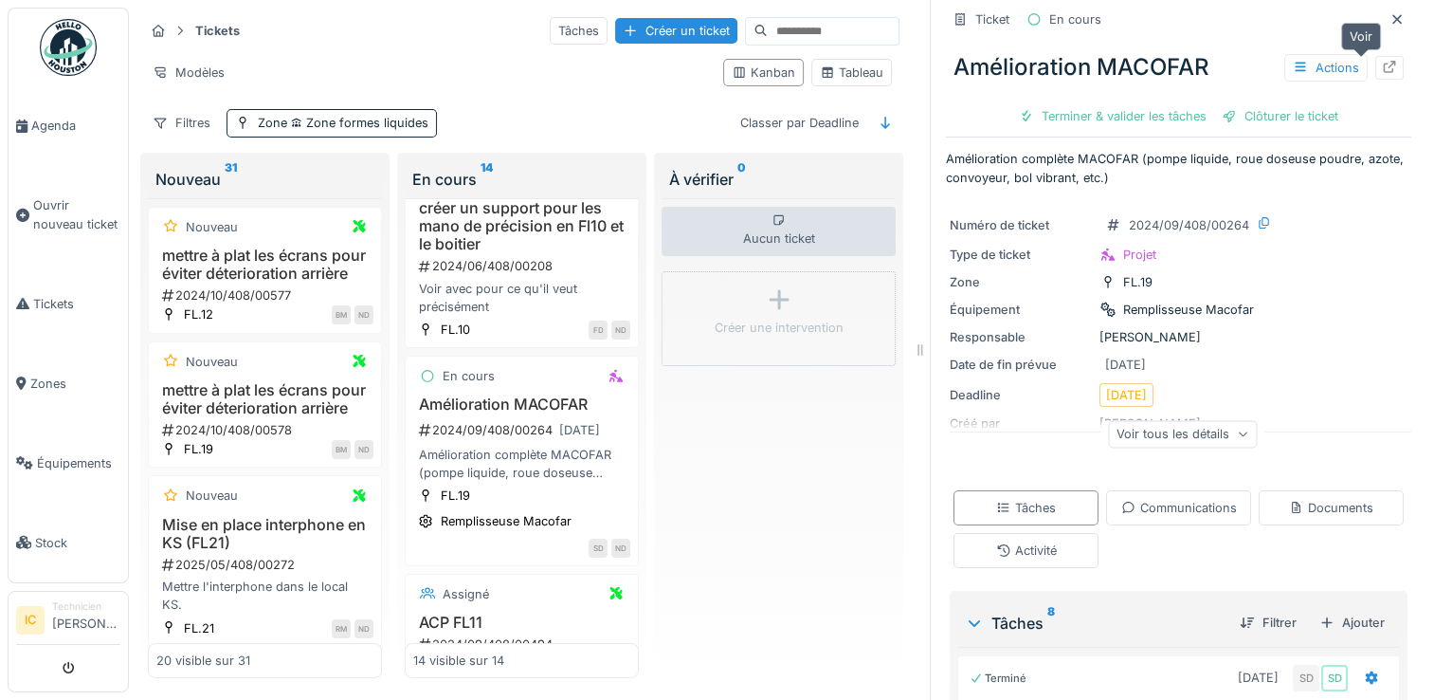
click at [1382, 67] on icon at bounding box center [1389, 67] width 15 height 12
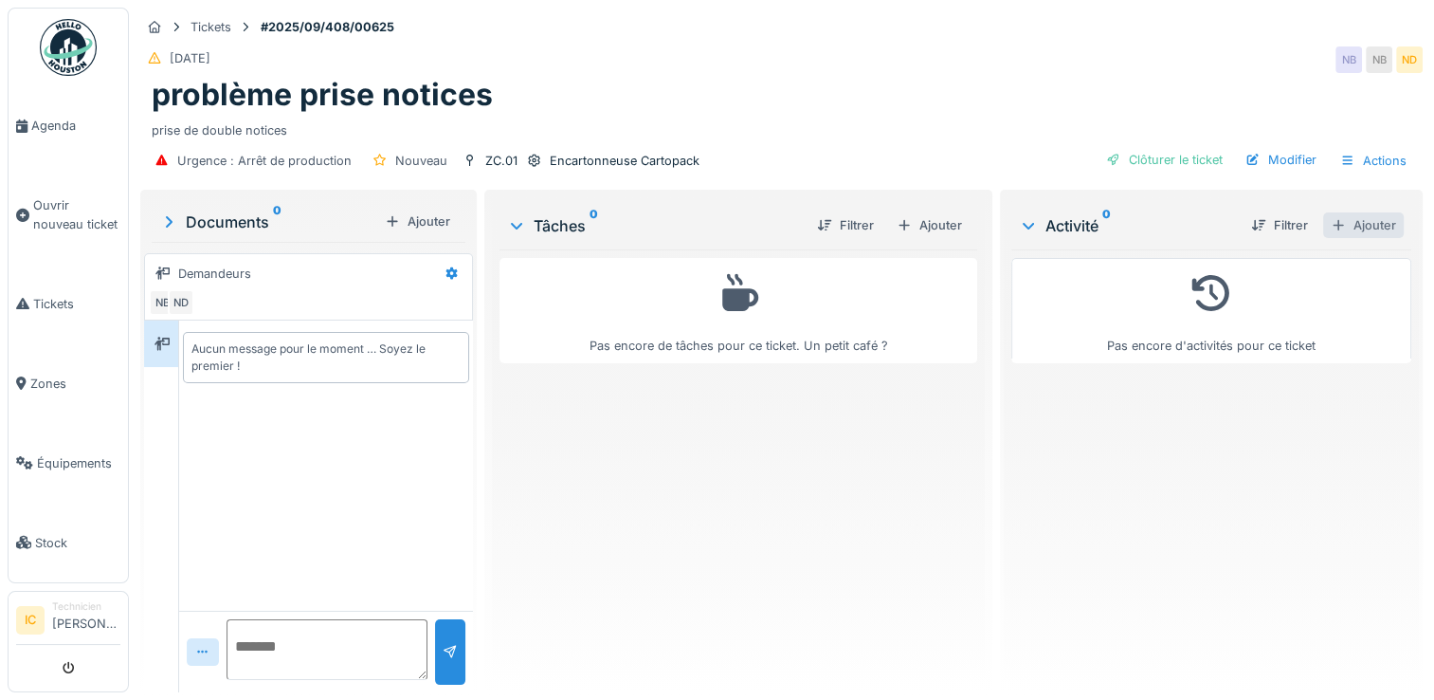
click at [1355, 228] on div "Ajouter" at bounding box center [1363, 225] width 81 height 26
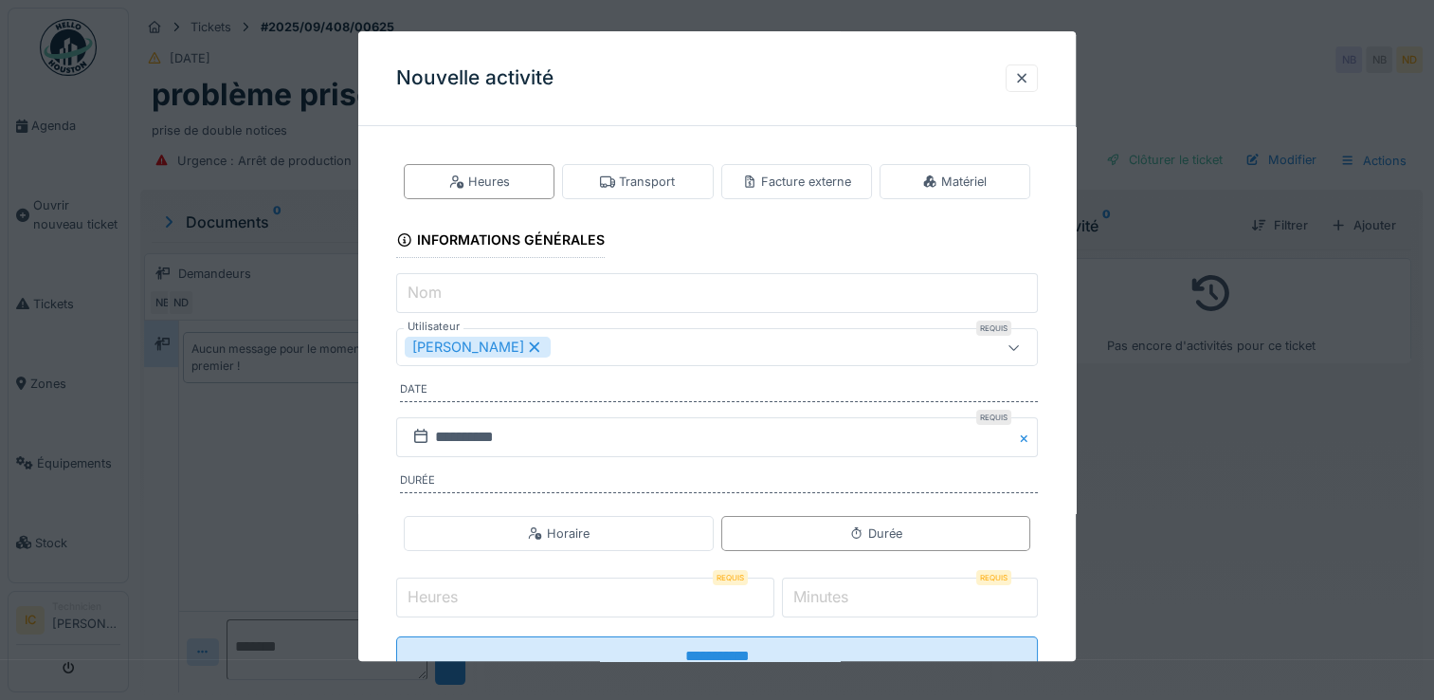
scroll to position [64, 0]
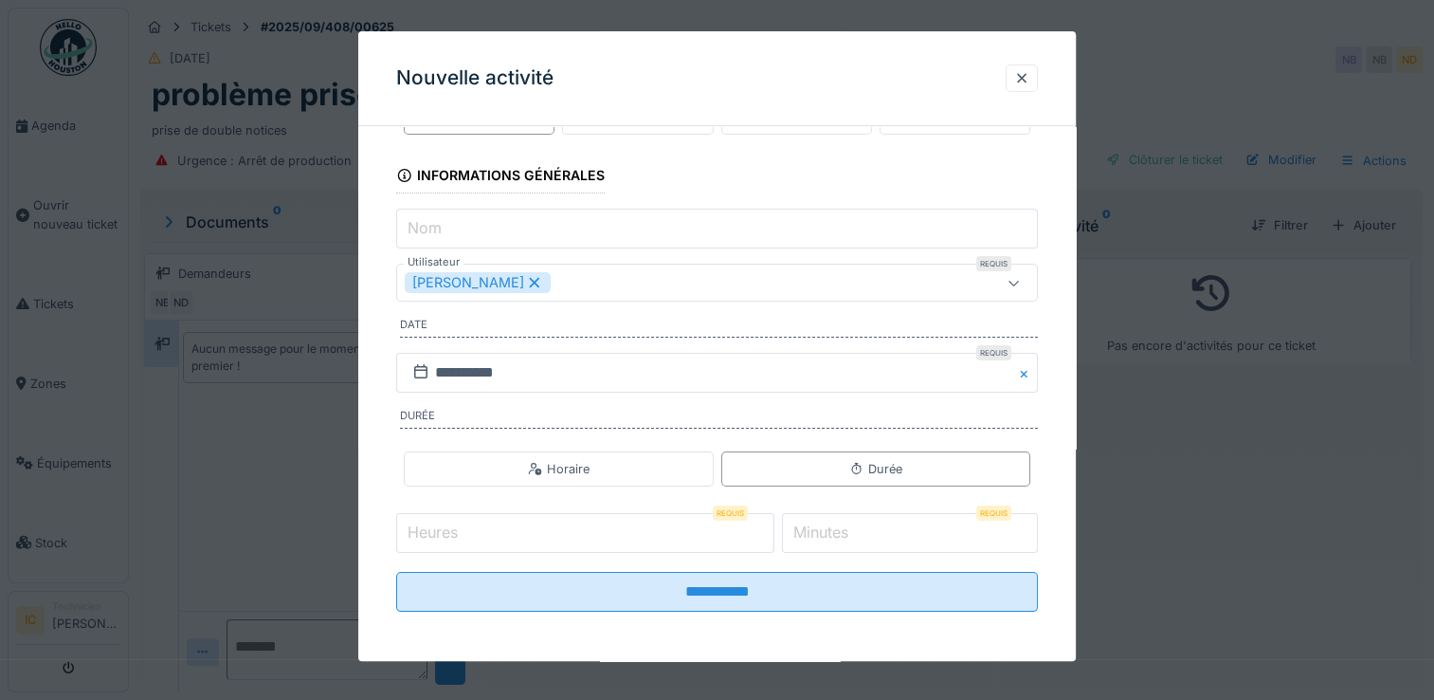
click at [723, 527] on input "Heures" at bounding box center [585, 533] width 378 height 40
click at [852, 531] on label "Minutes" at bounding box center [821, 531] width 63 height 23
click at [863, 531] on input "*" at bounding box center [910, 533] width 256 height 40
click at [748, 531] on input "Heures" at bounding box center [585, 533] width 378 height 40
type input "*"
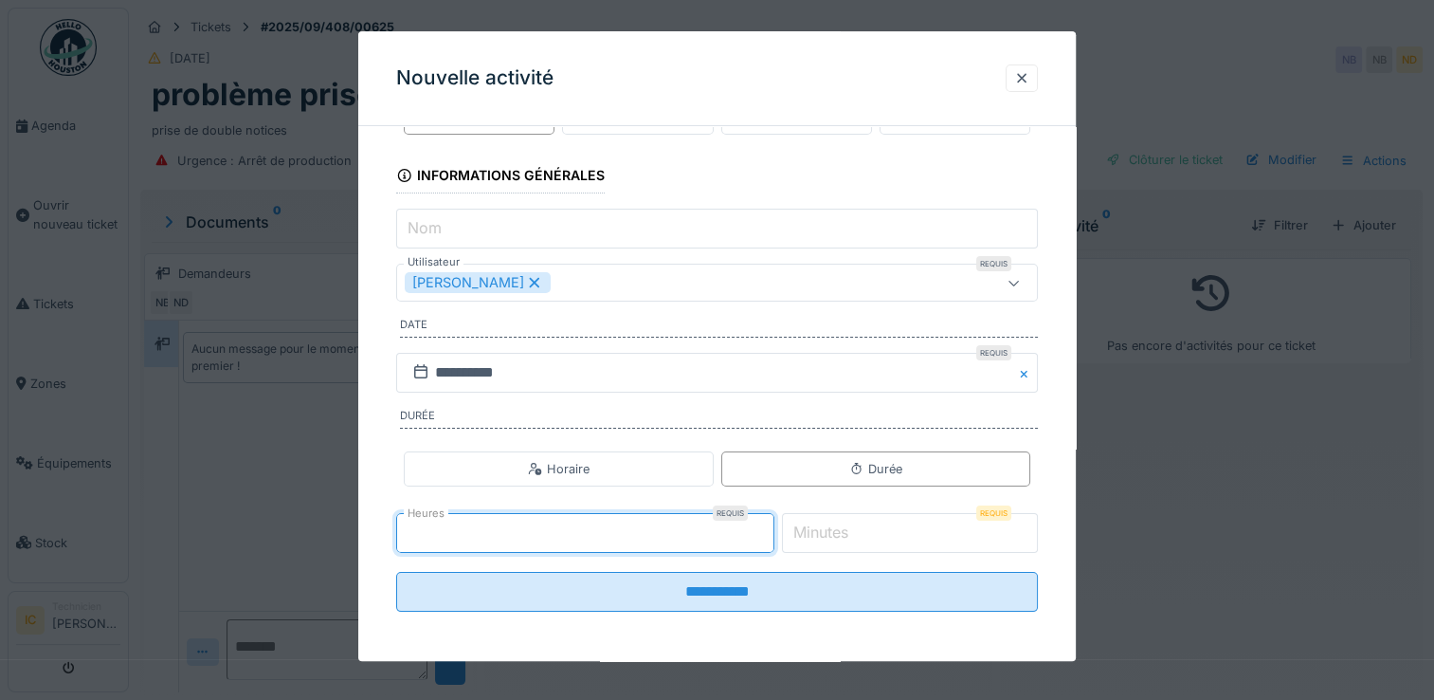
click at [863, 540] on input "*" at bounding box center [910, 533] width 256 height 40
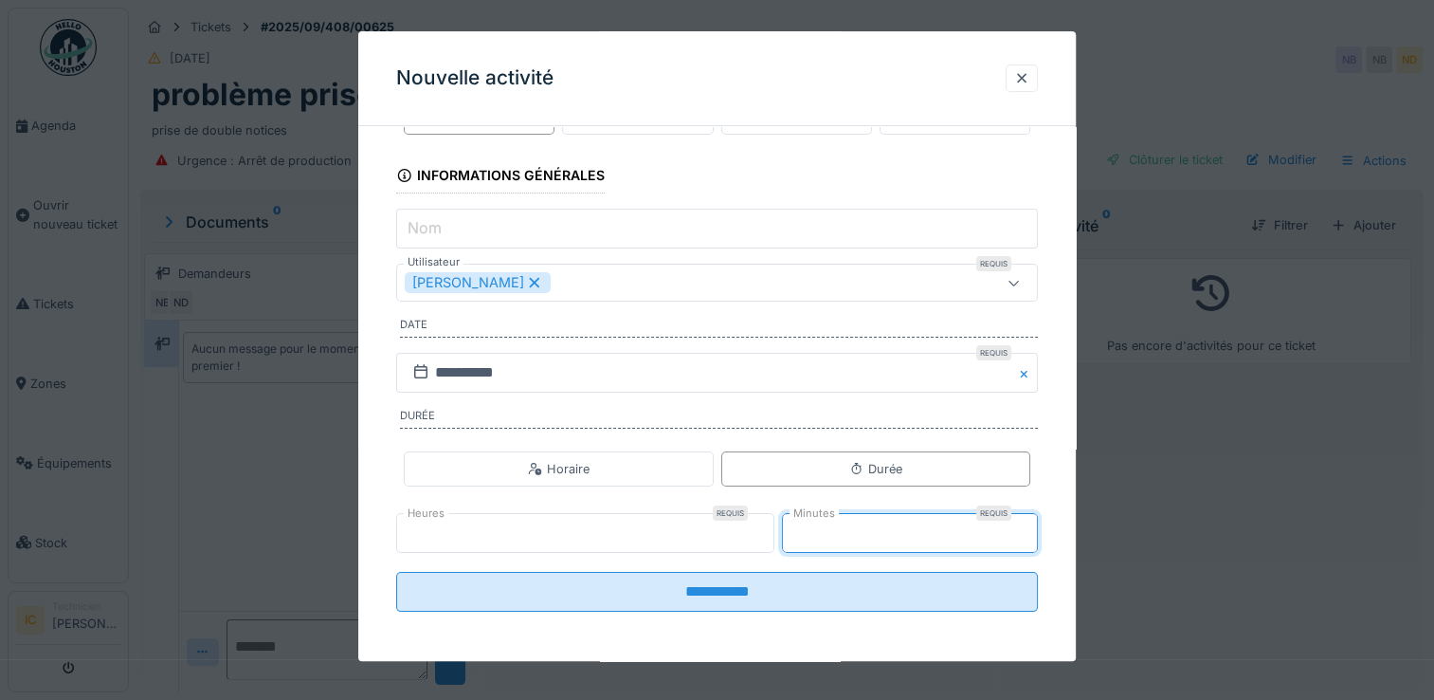
type input "*"
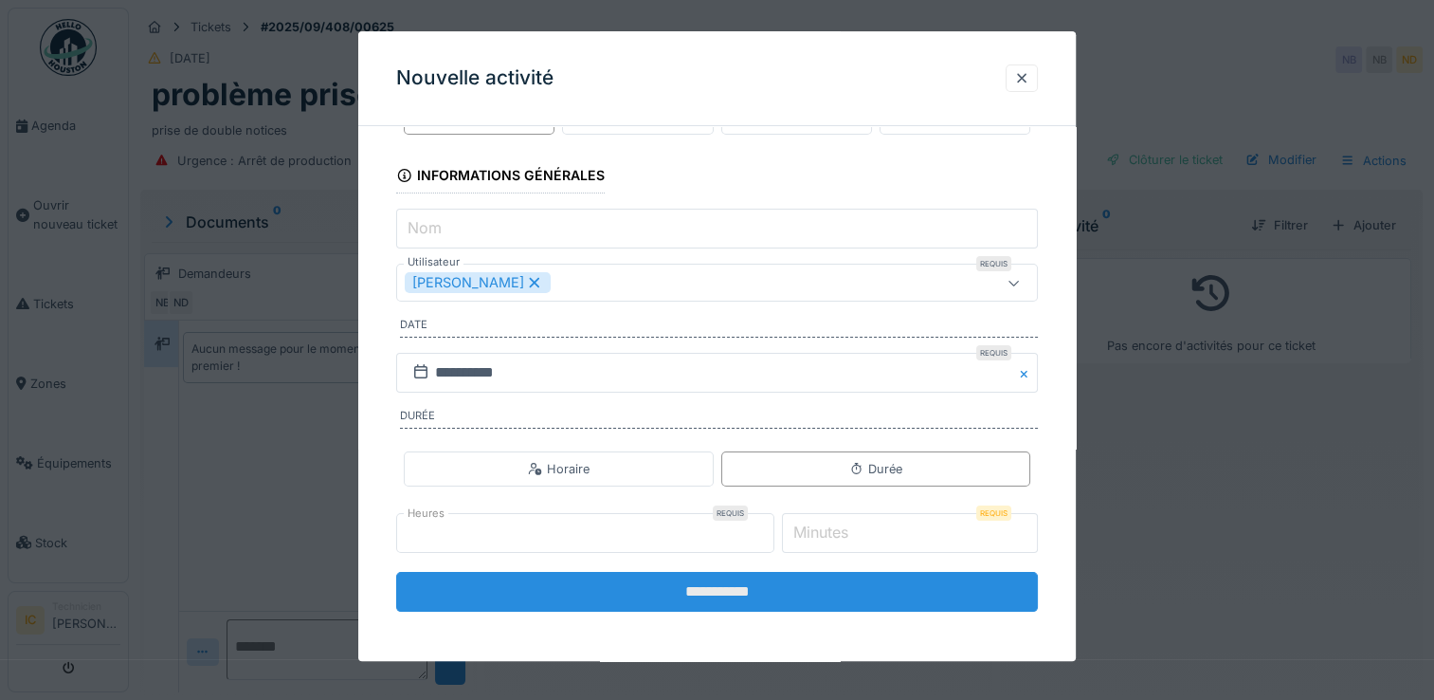
click at [733, 599] on input "**********" at bounding box center [717, 592] width 642 height 40
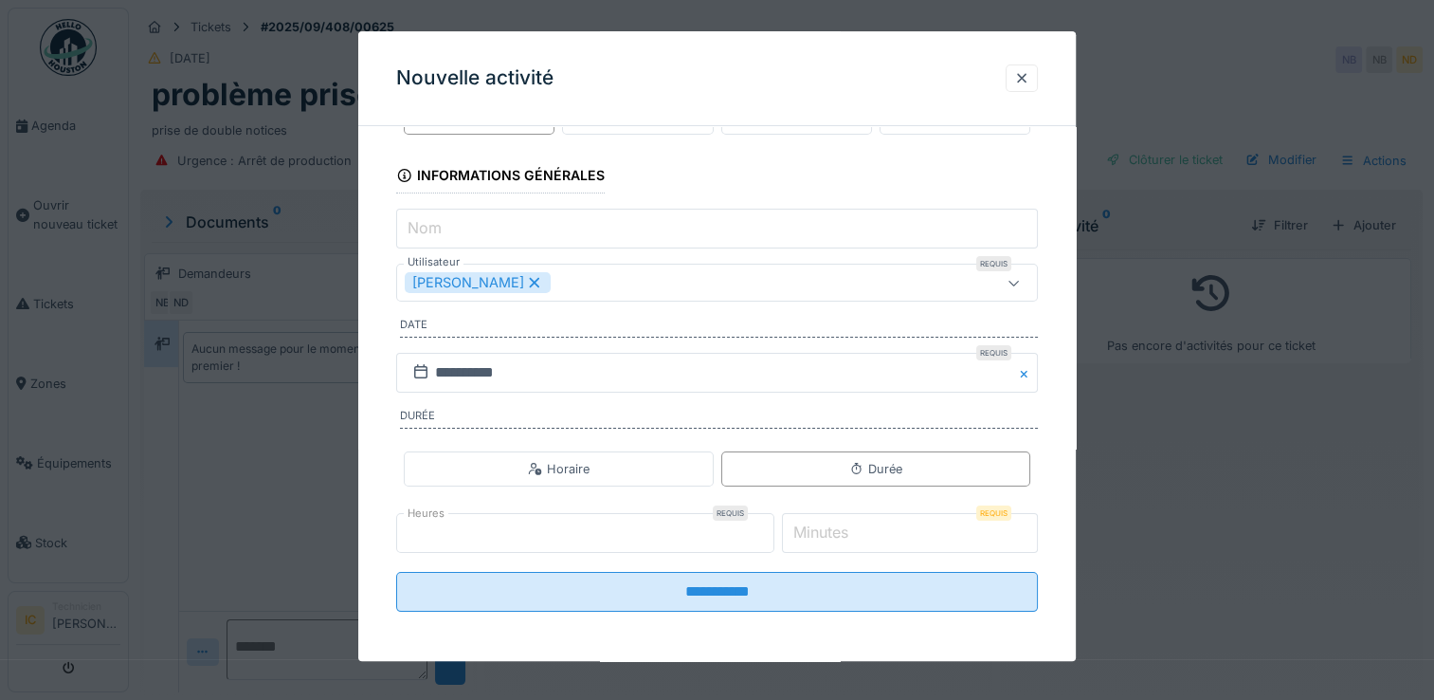
click at [872, 540] on input "Minutes" at bounding box center [910, 533] width 256 height 40
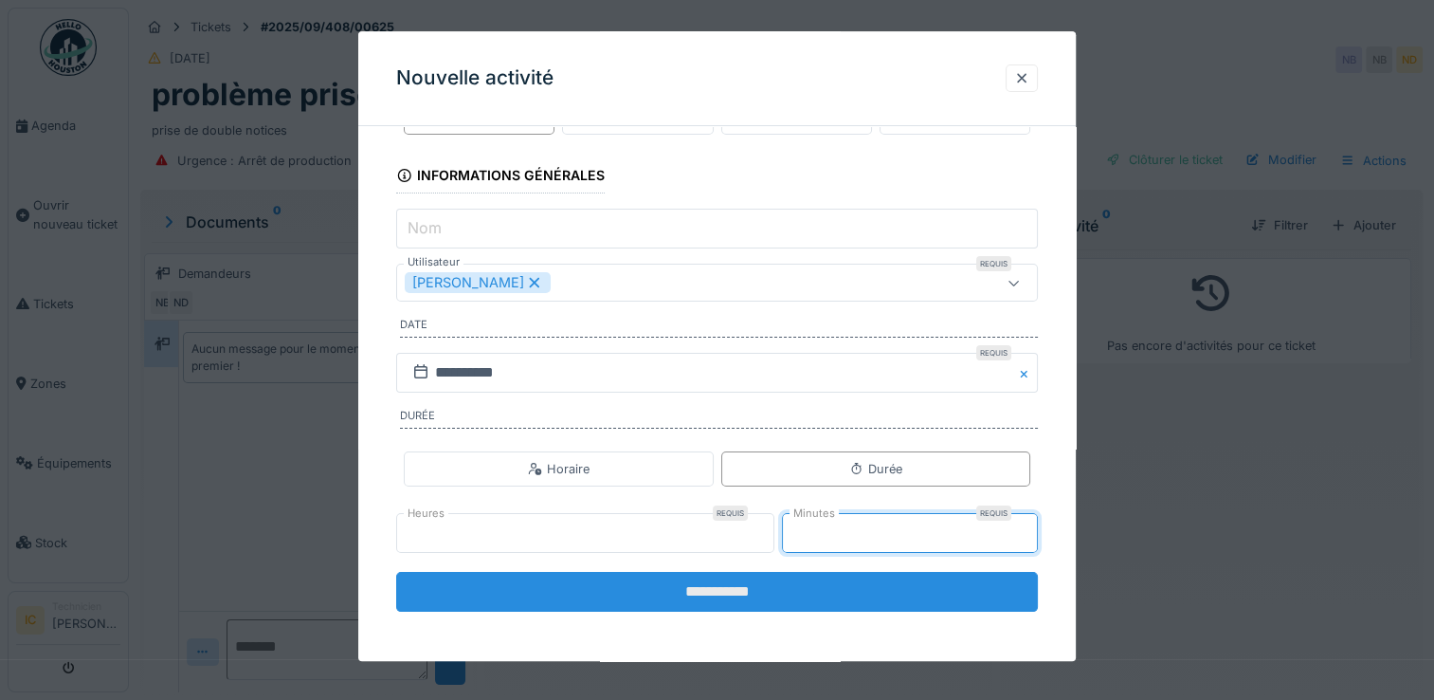
type input "*"
click at [723, 591] on input "**********" at bounding box center [717, 592] width 642 height 40
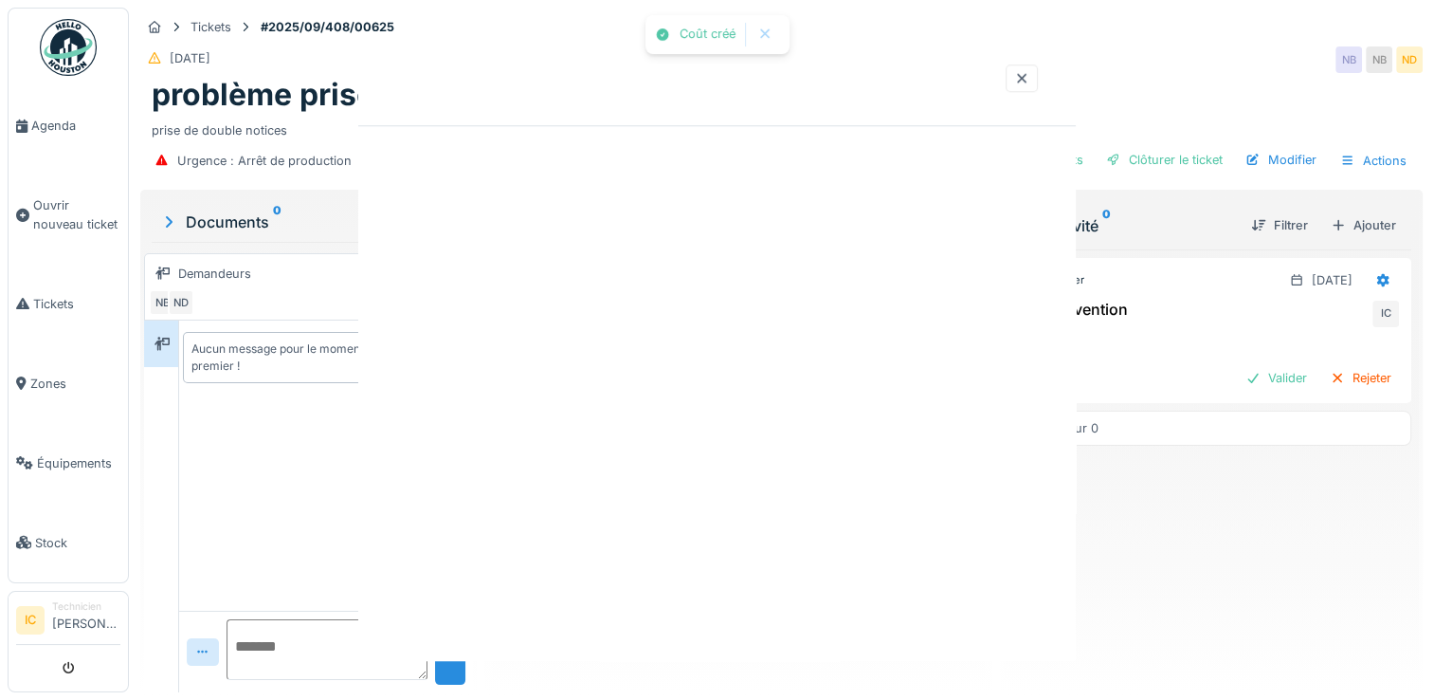
scroll to position [0, 0]
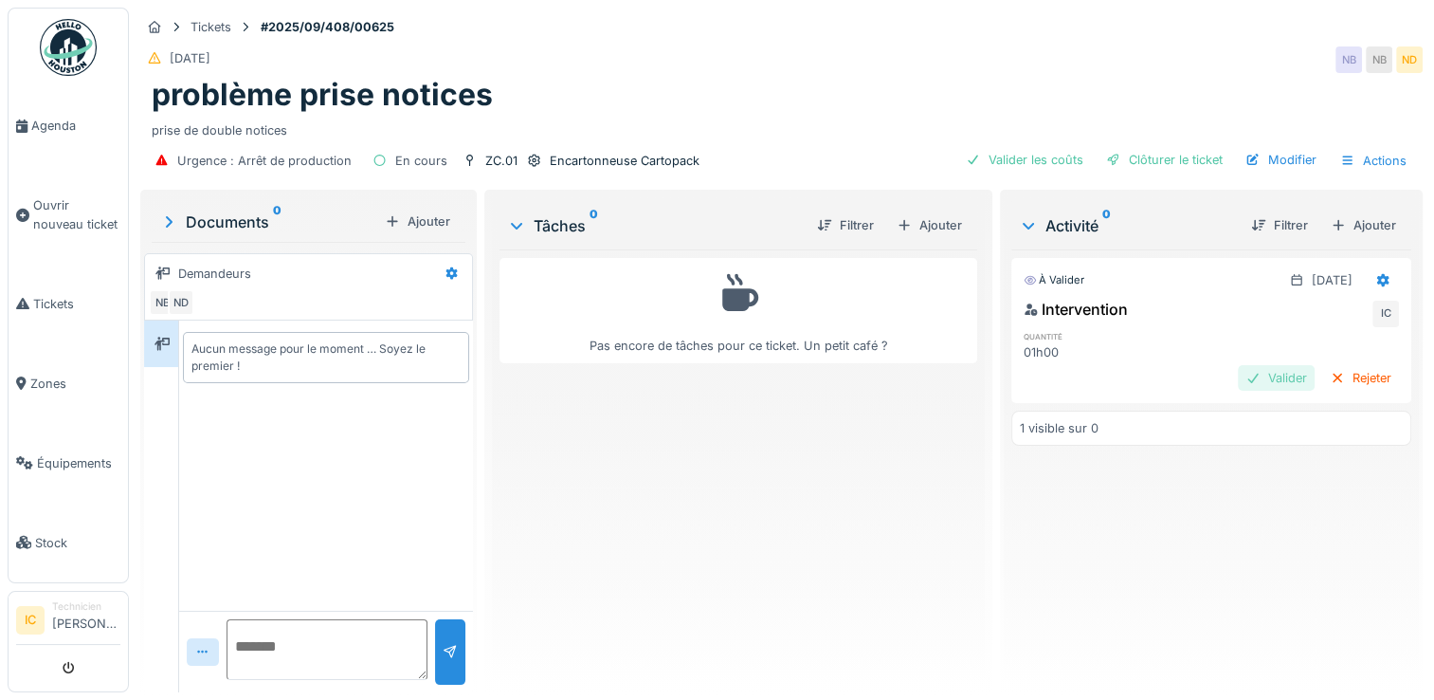
click at [1238, 377] on div "Valider" at bounding box center [1276, 378] width 77 height 26
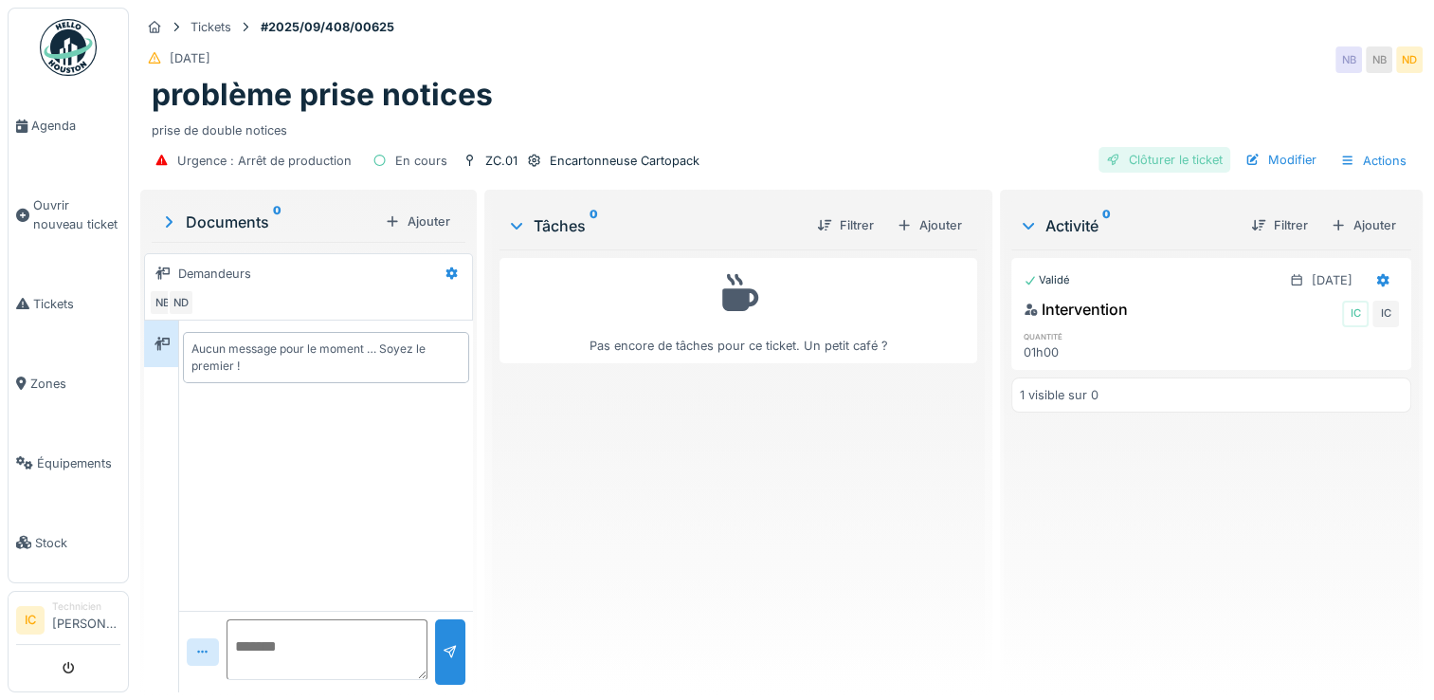
click at [1155, 162] on div "Clôturer le ticket" at bounding box center [1165, 160] width 132 height 26
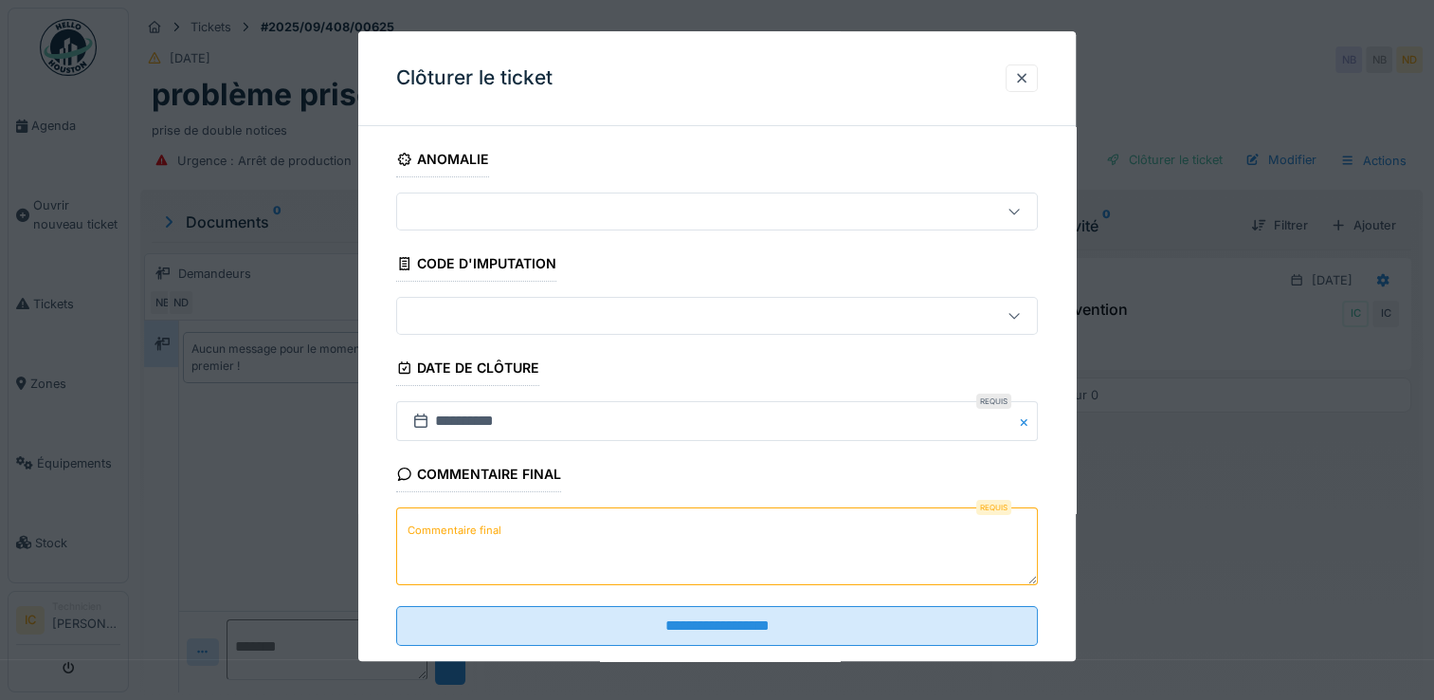
click at [497, 529] on label "Commentaire final" at bounding box center [454, 531] width 101 height 24
click at [497, 529] on textarea "Commentaire final" at bounding box center [717, 547] width 642 height 78
drag, startPoint x: 679, startPoint y: 60, endPoint x: 879, endPoint y: 155, distance: 221.8
click at [879, 155] on div "**********" at bounding box center [717, 346] width 718 height 630
click at [1030, 78] on div at bounding box center [1021, 78] width 15 height 18
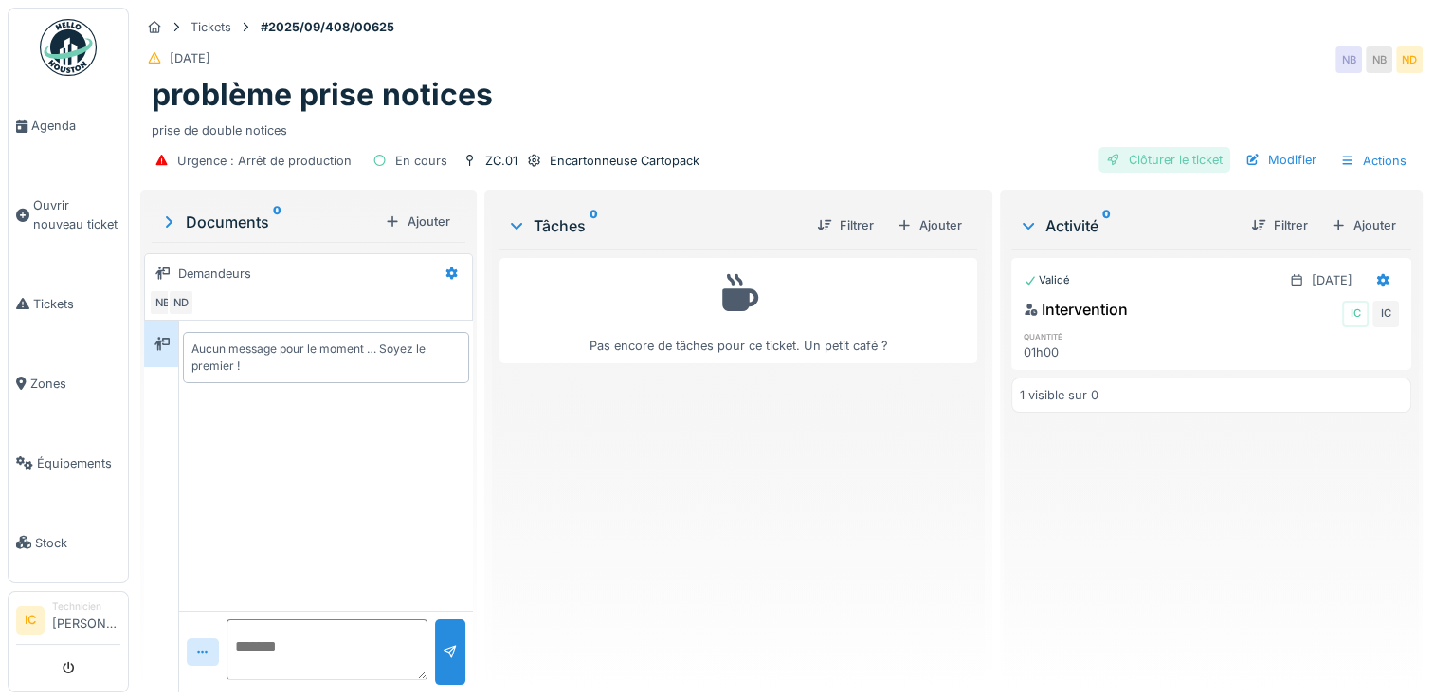
click at [1157, 157] on div "Clôturer le ticket" at bounding box center [1165, 160] width 132 height 26
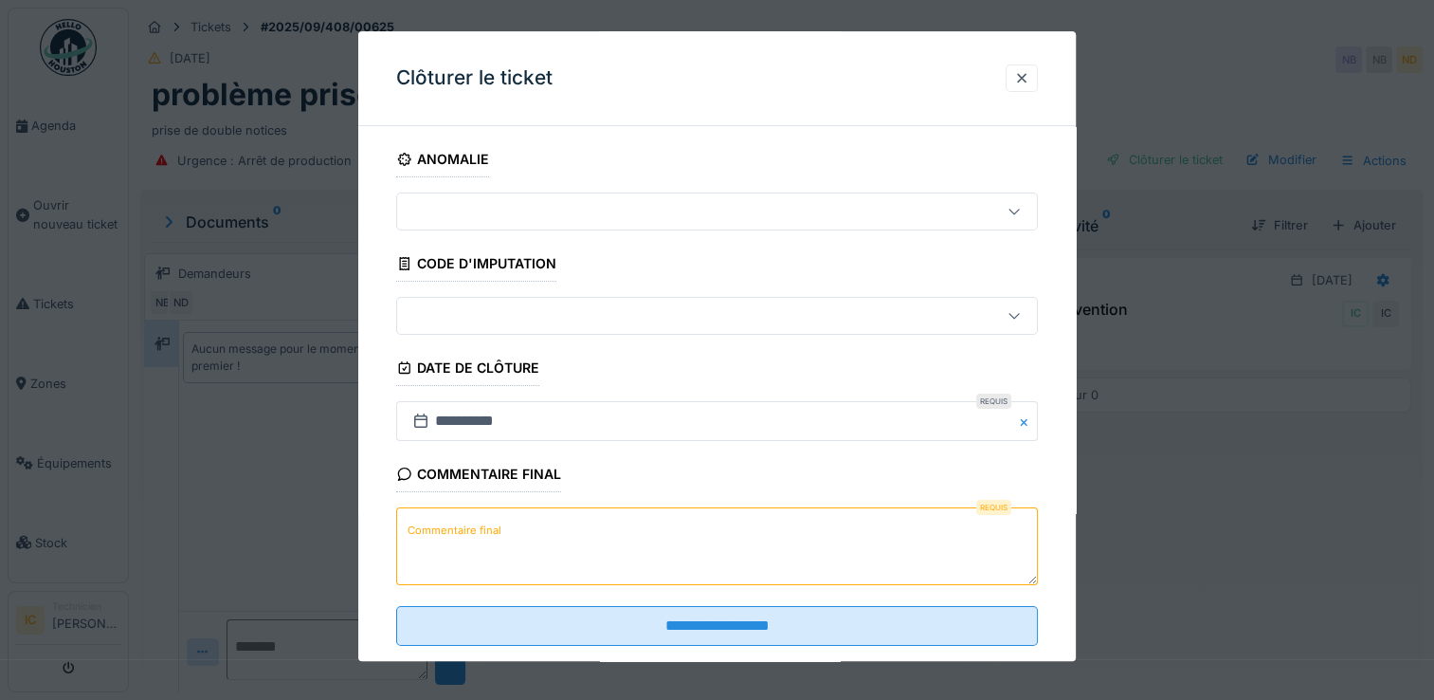
click at [532, 525] on textarea "Commentaire final" at bounding box center [717, 547] width 642 height 78
click at [458, 526] on label "Commentaire final" at bounding box center [454, 531] width 101 height 24
click at [458, 526] on textarea "Commentaire final" at bounding box center [717, 547] width 642 height 78
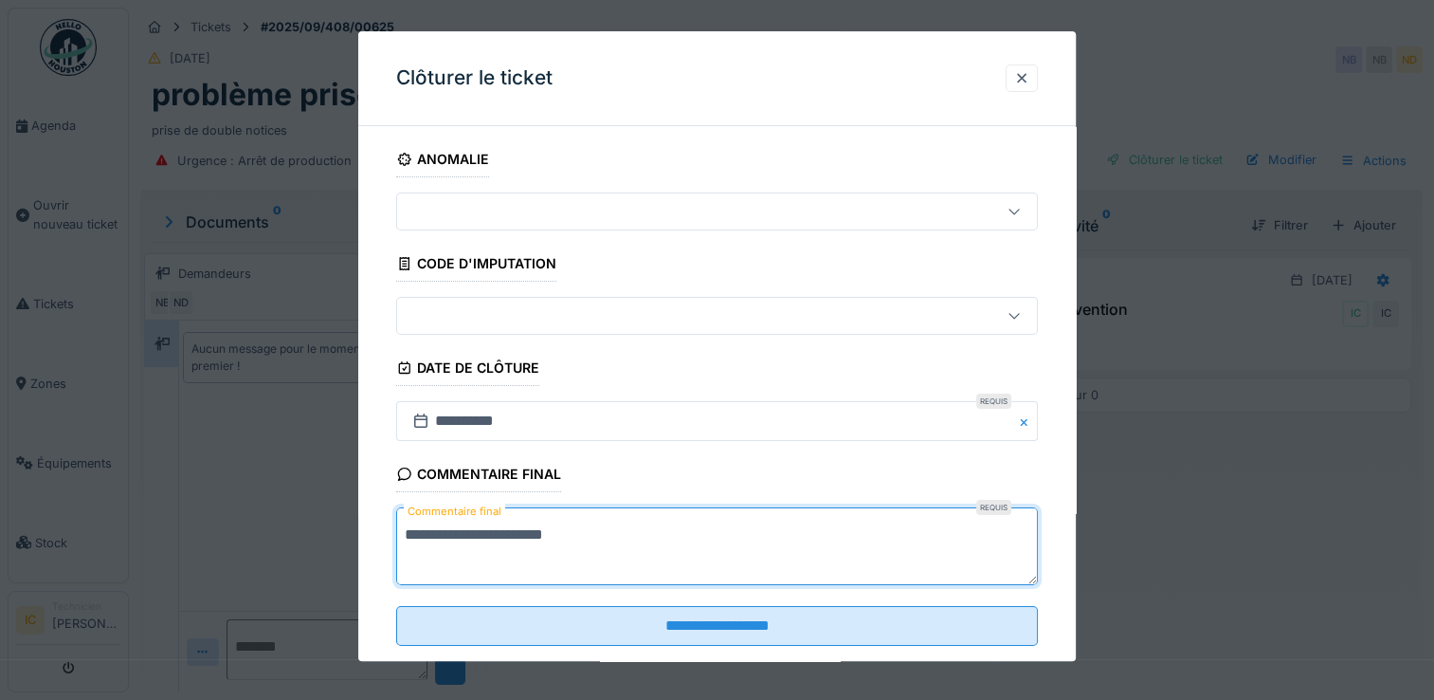
drag, startPoint x: 563, startPoint y: 534, endPoint x: 615, endPoint y: 557, distance: 57.3
click at [617, 559] on textarea "**********" at bounding box center [717, 547] width 642 height 78
drag, startPoint x: 569, startPoint y: 534, endPoint x: 637, endPoint y: 564, distance: 74.7
click at [637, 564] on textarea "**********" at bounding box center [717, 547] width 642 height 78
drag, startPoint x: 605, startPoint y: 535, endPoint x: 393, endPoint y: 525, distance: 211.6
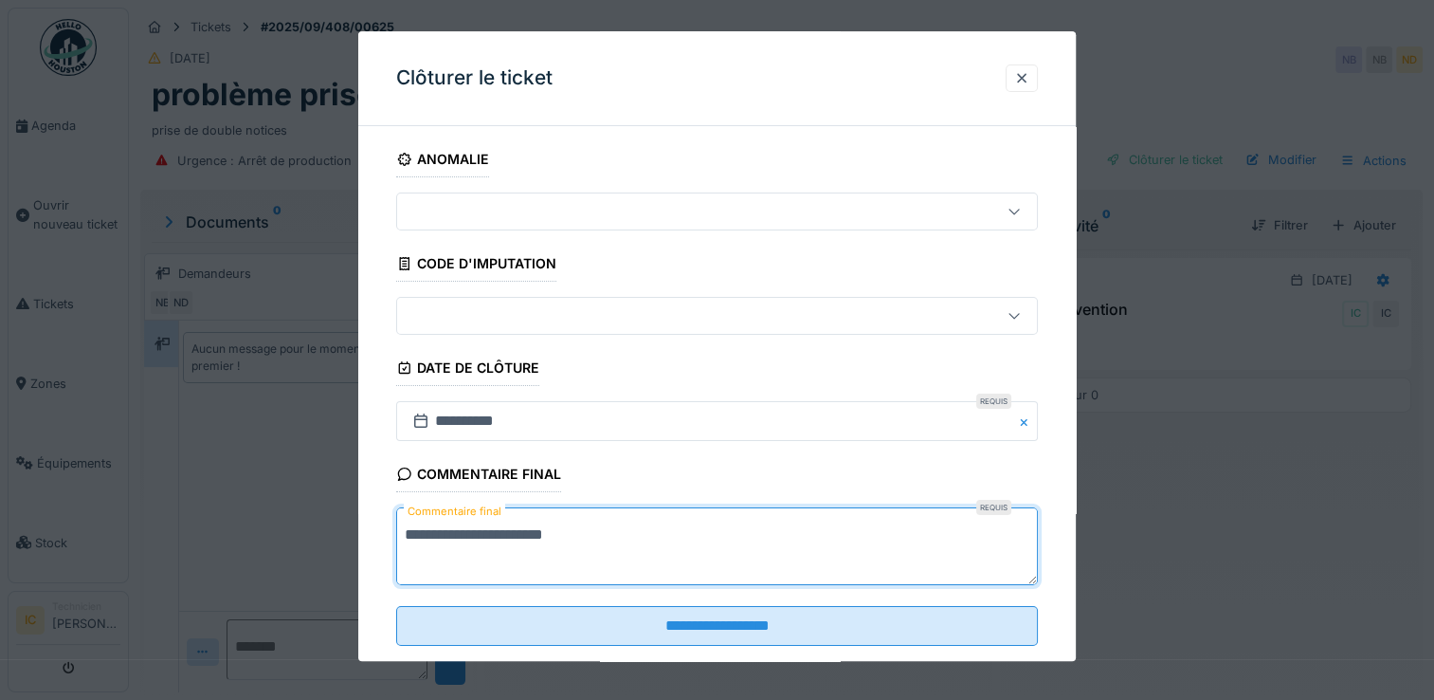
click at [393, 525] on div "**********" at bounding box center [717, 419] width 718 height 557
drag, startPoint x: 610, startPoint y: 532, endPoint x: 661, endPoint y: 549, distance: 54.0
click at [661, 549] on textarea "**********" at bounding box center [717, 547] width 642 height 78
type textarea "*"
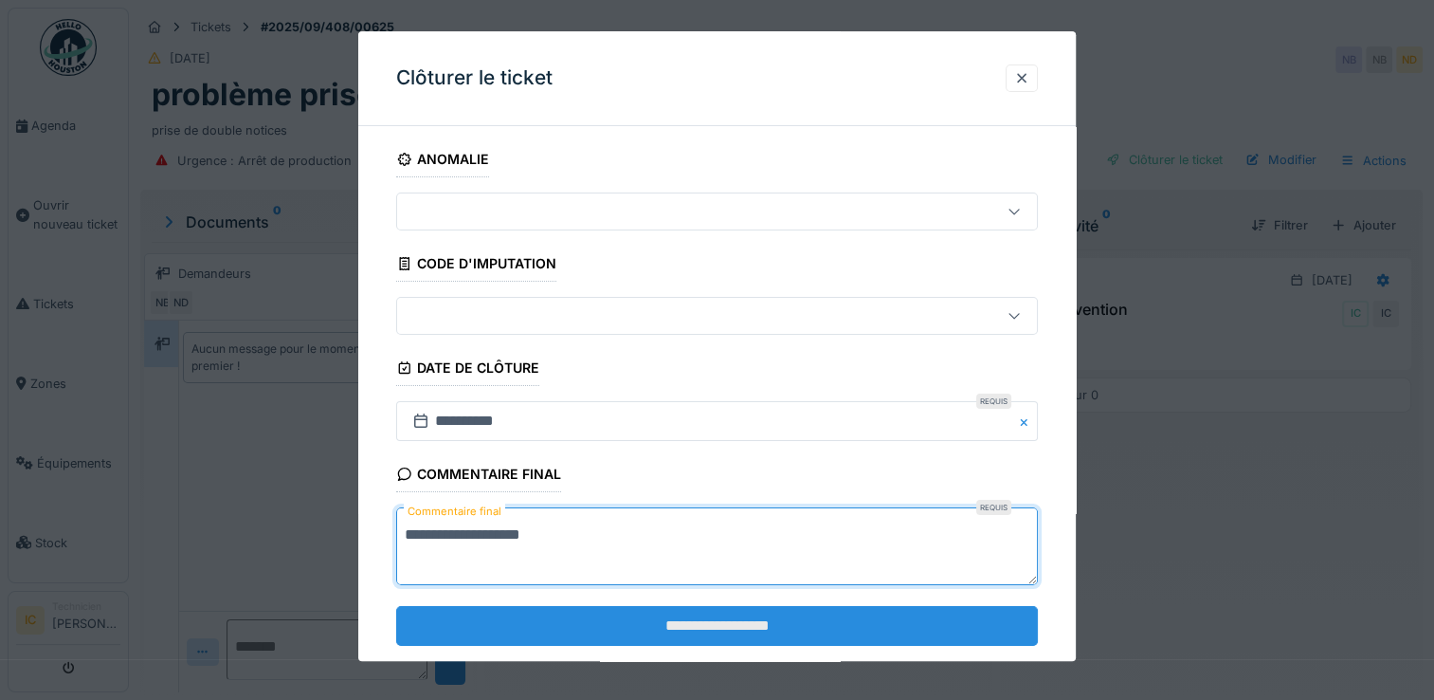
type textarea "**********"
click at [736, 622] on input "**********" at bounding box center [717, 626] width 642 height 40
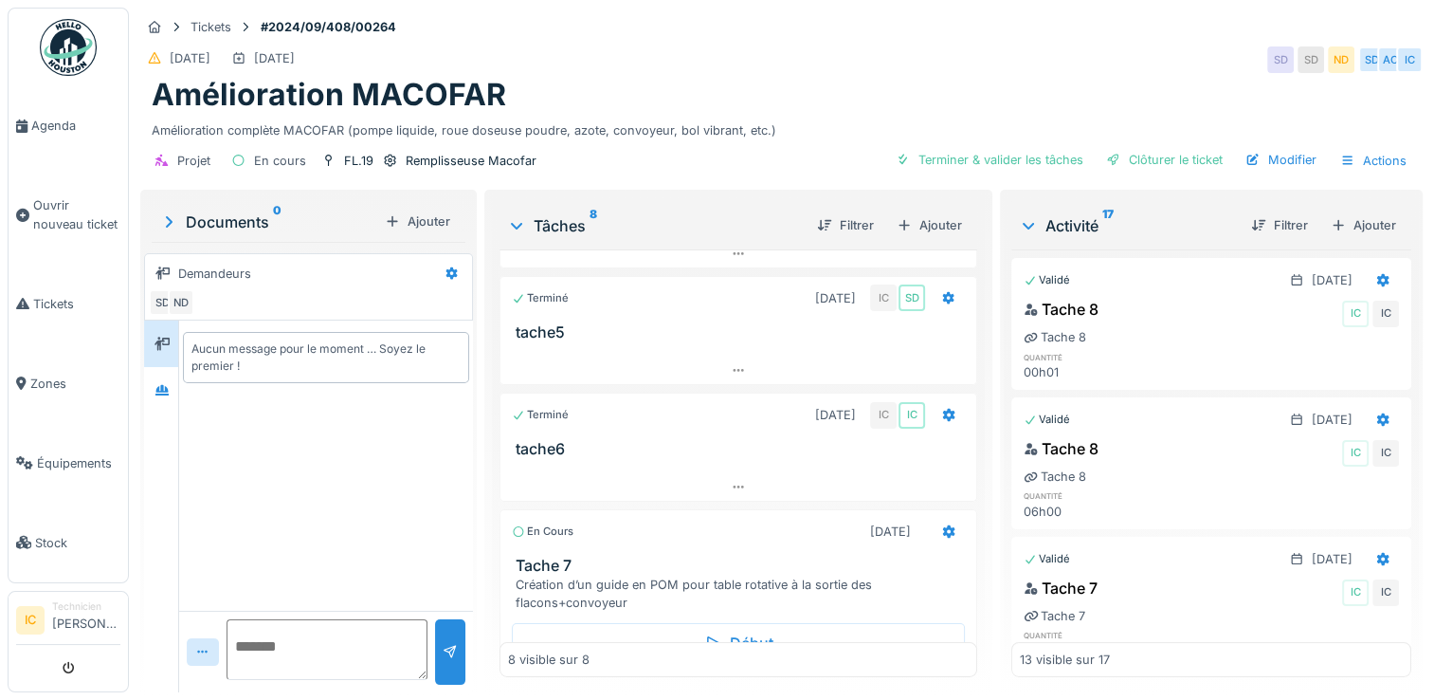
scroll to position [474, 0]
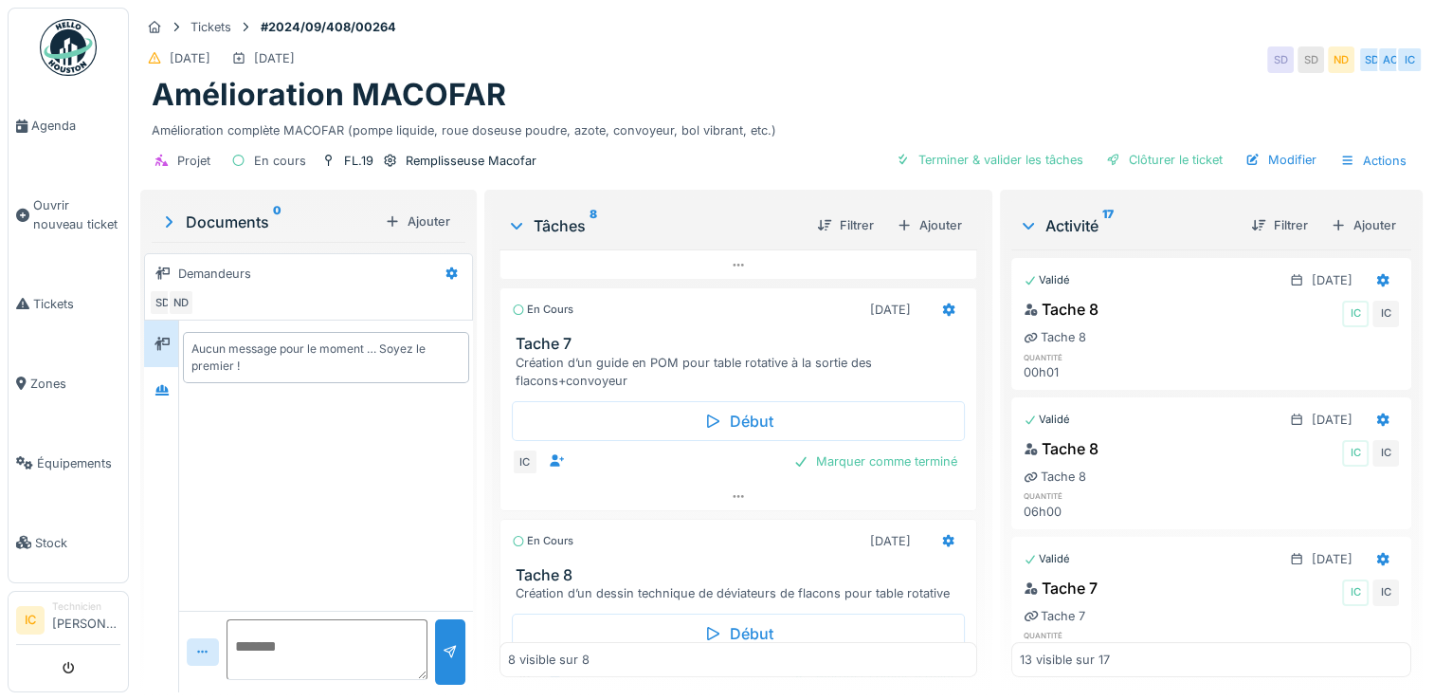
click at [622, 379] on div "Création d’un guide en POM pour table rotative à la sortie des flacons+convoyeur" at bounding box center [742, 372] width 453 height 36
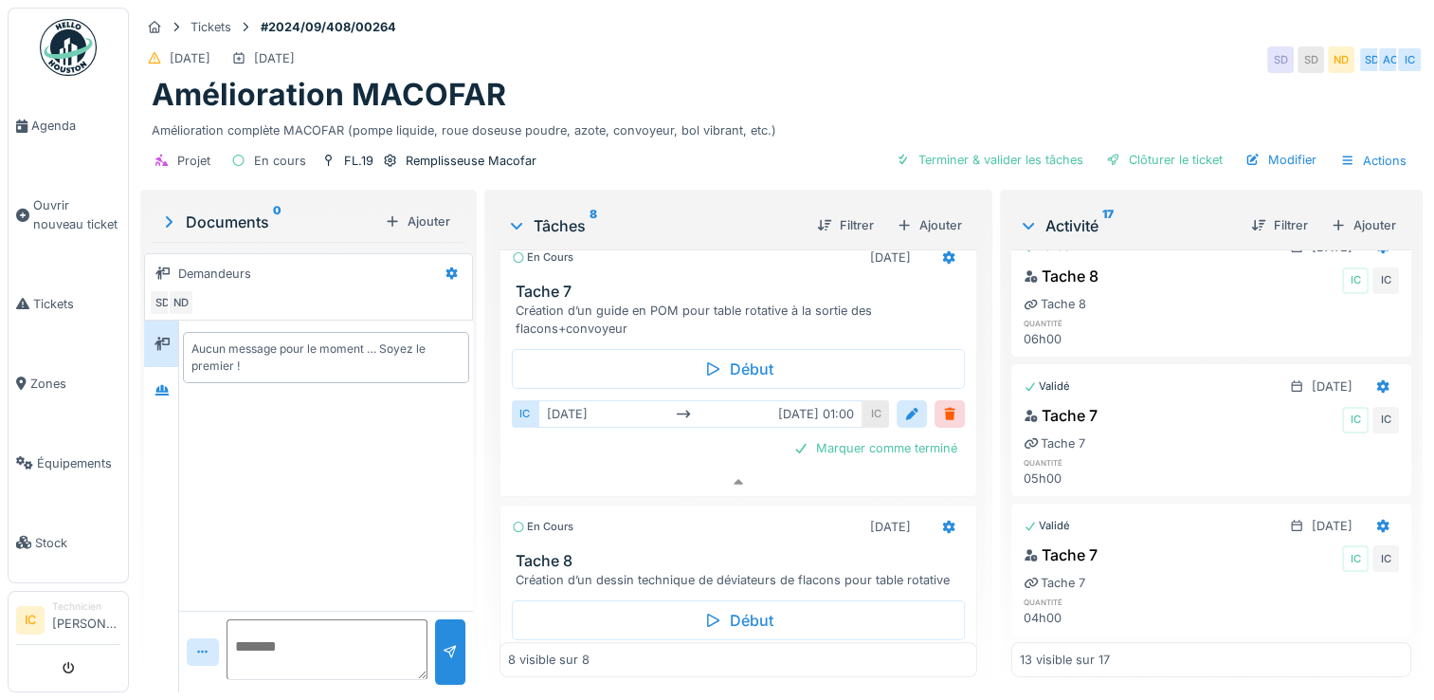
scroll to position [190, 0]
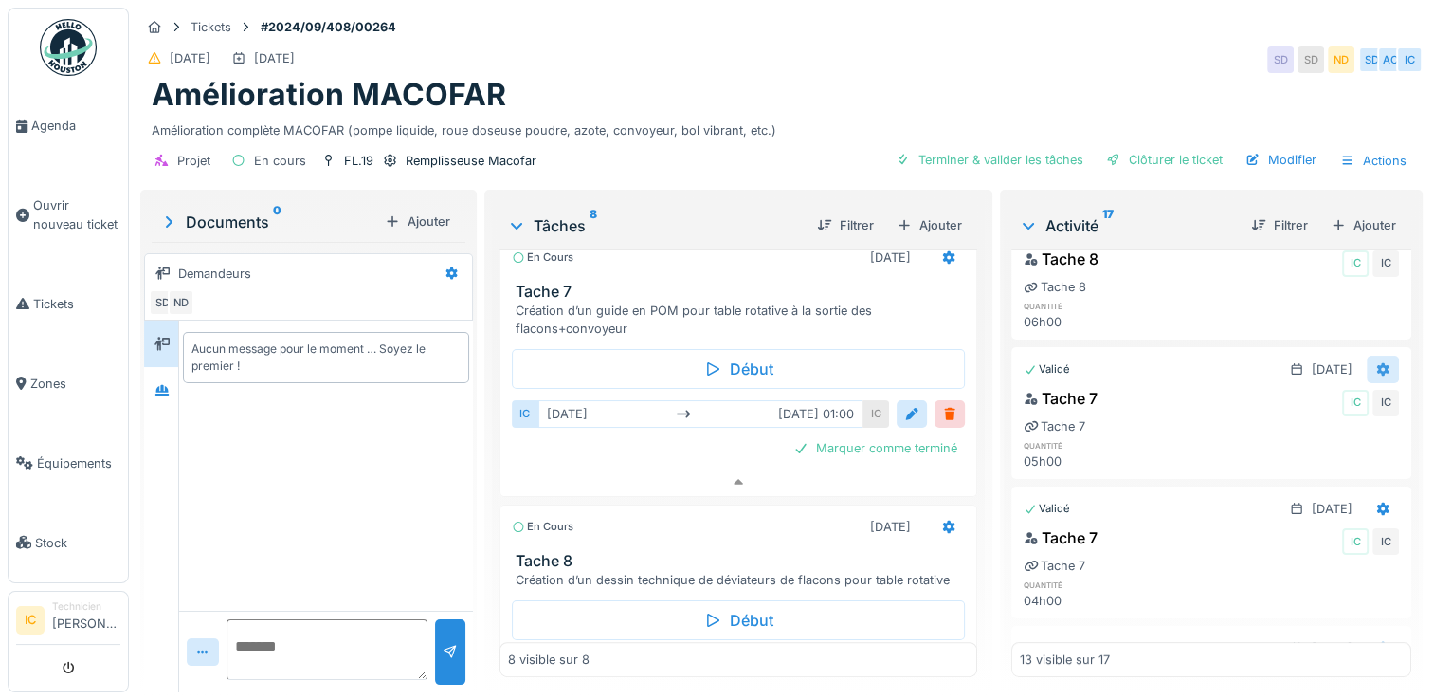
click at [1367, 356] on div at bounding box center [1383, 369] width 32 height 27
click at [1141, 398] on div "Tache 7 IC IC" at bounding box center [1211, 402] width 375 height 30
click at [943, 258] on icon at bounding box center [949, 257] width 12 height 13
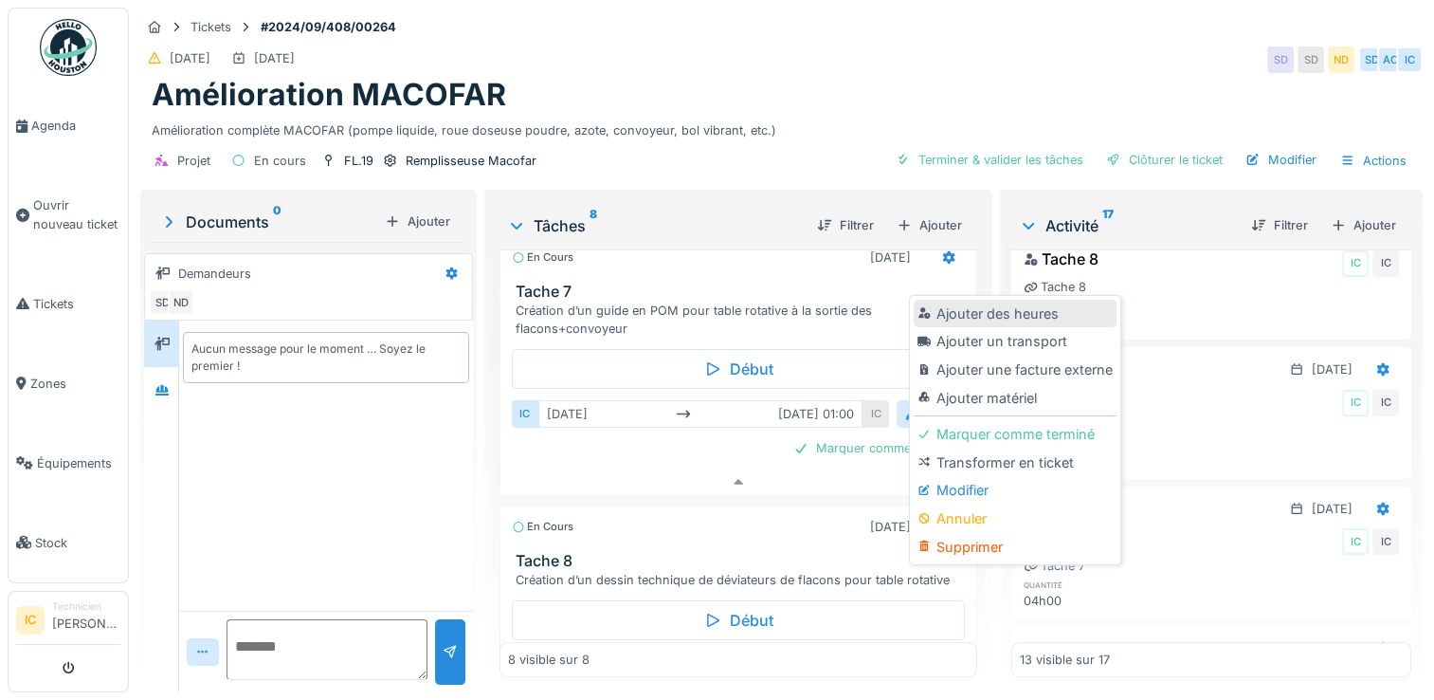
click at [985, 300] on div "Ajouter des heures" at bounding box center [1015, 314] width 202 height 28
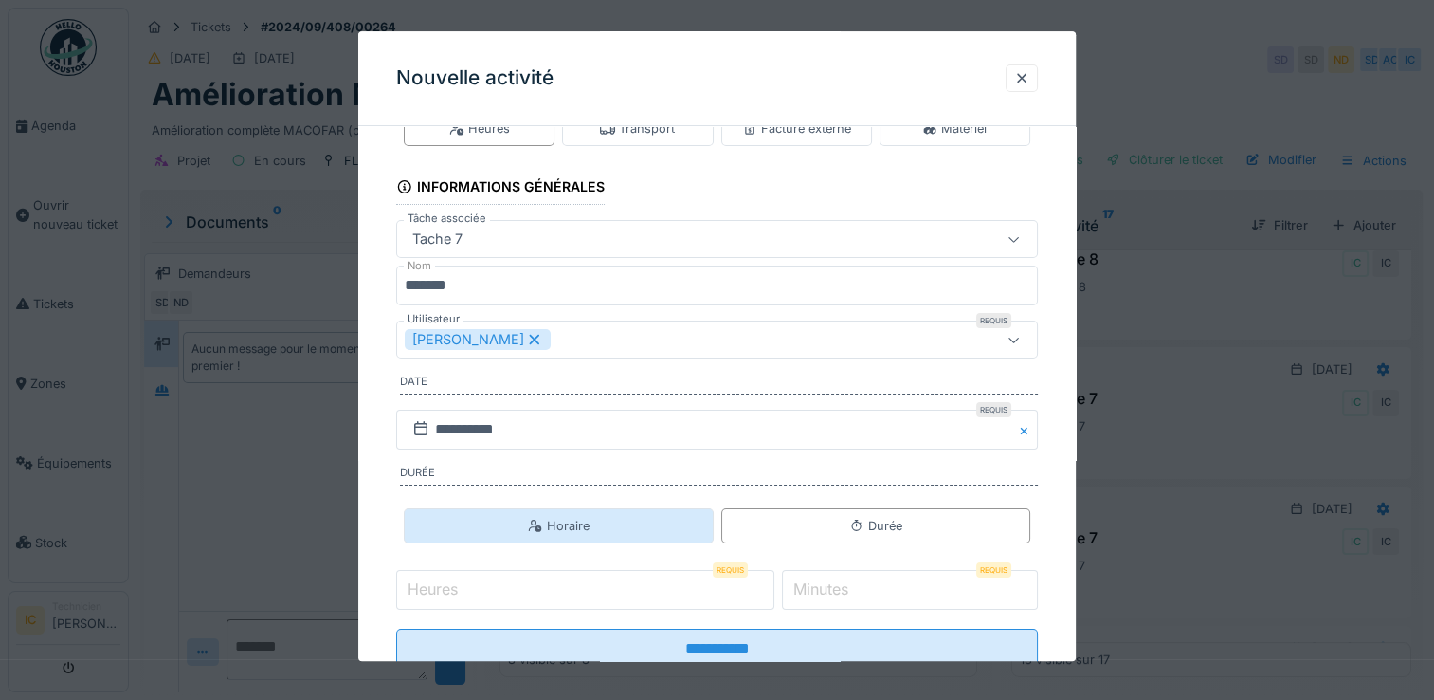
scroll to position [95, 0]
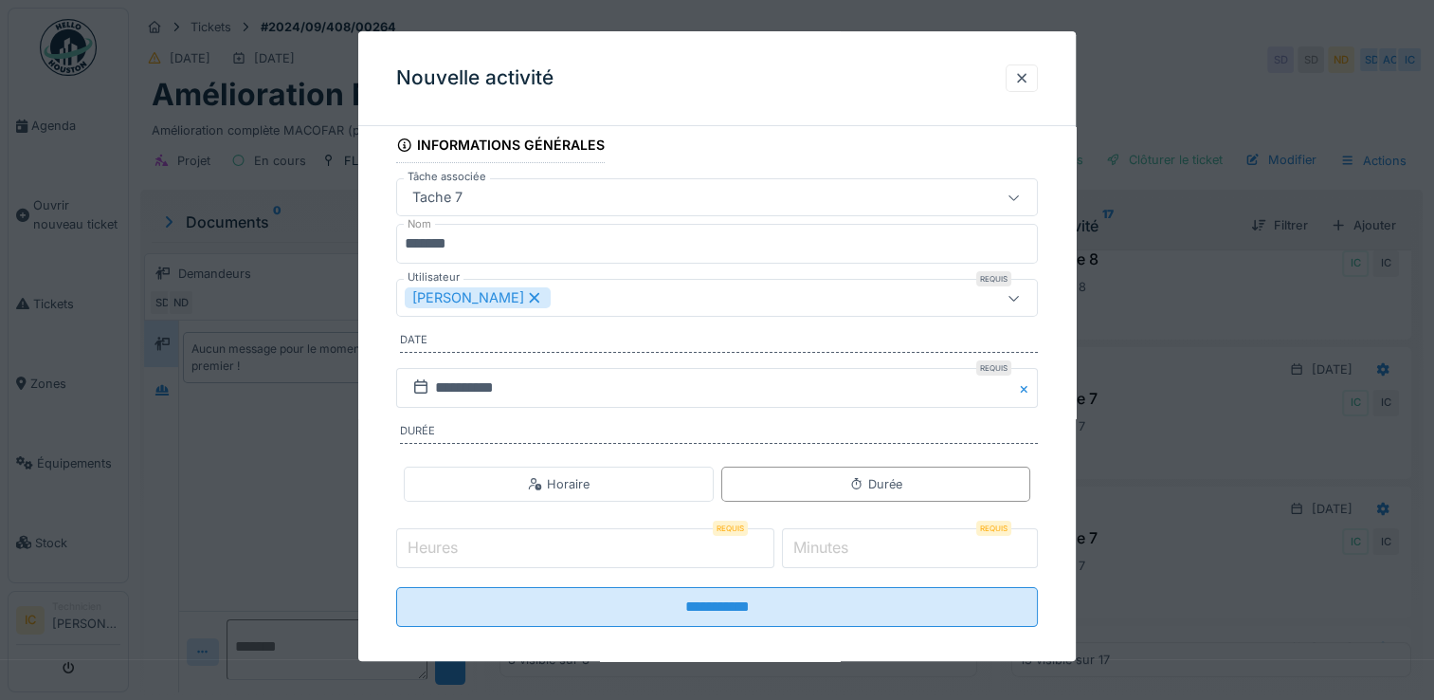
click at [700, 531] on input "Heures" at bounding box center [585, 548] width 378 height 40
type input "*"
click at [826, 541] on label "Minutes" at bounding box center [821, 547] width 63 height 23
click at [826, 541] on input "*" at bounding box center [910, 548] width 256 height 40
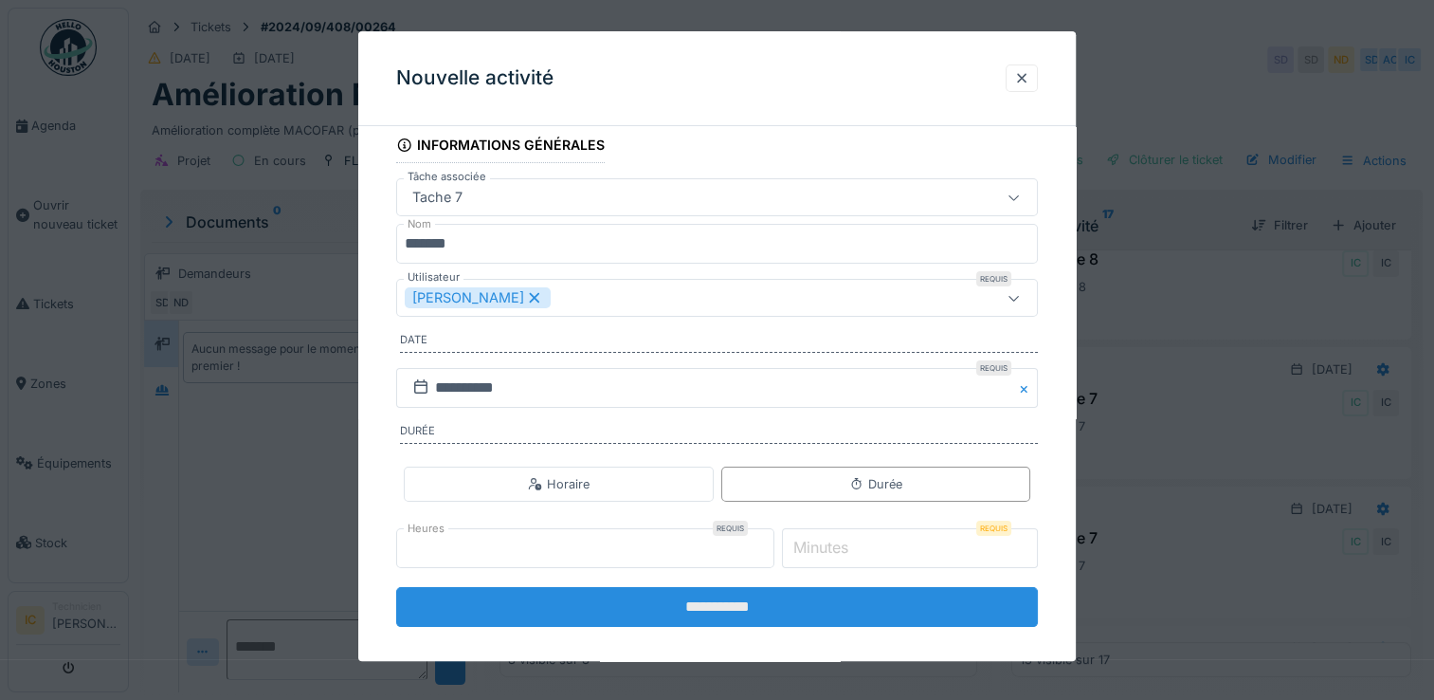
click at [728, 604] on input "**********" at bounding box center [717, 607] width 642 height 40
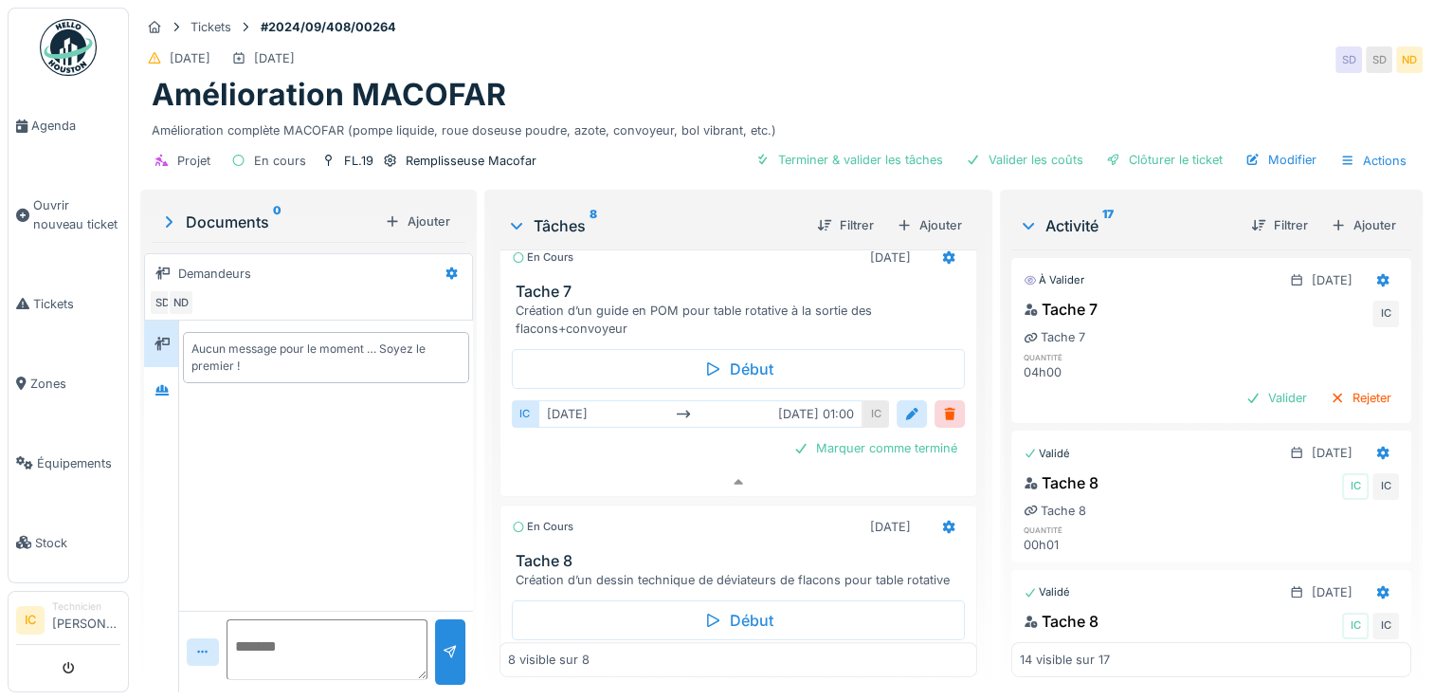
scroll to position [0, 0]
click at [1242, 403] on div "Valider" at bounding box center [1276, 398] width 77 height 26
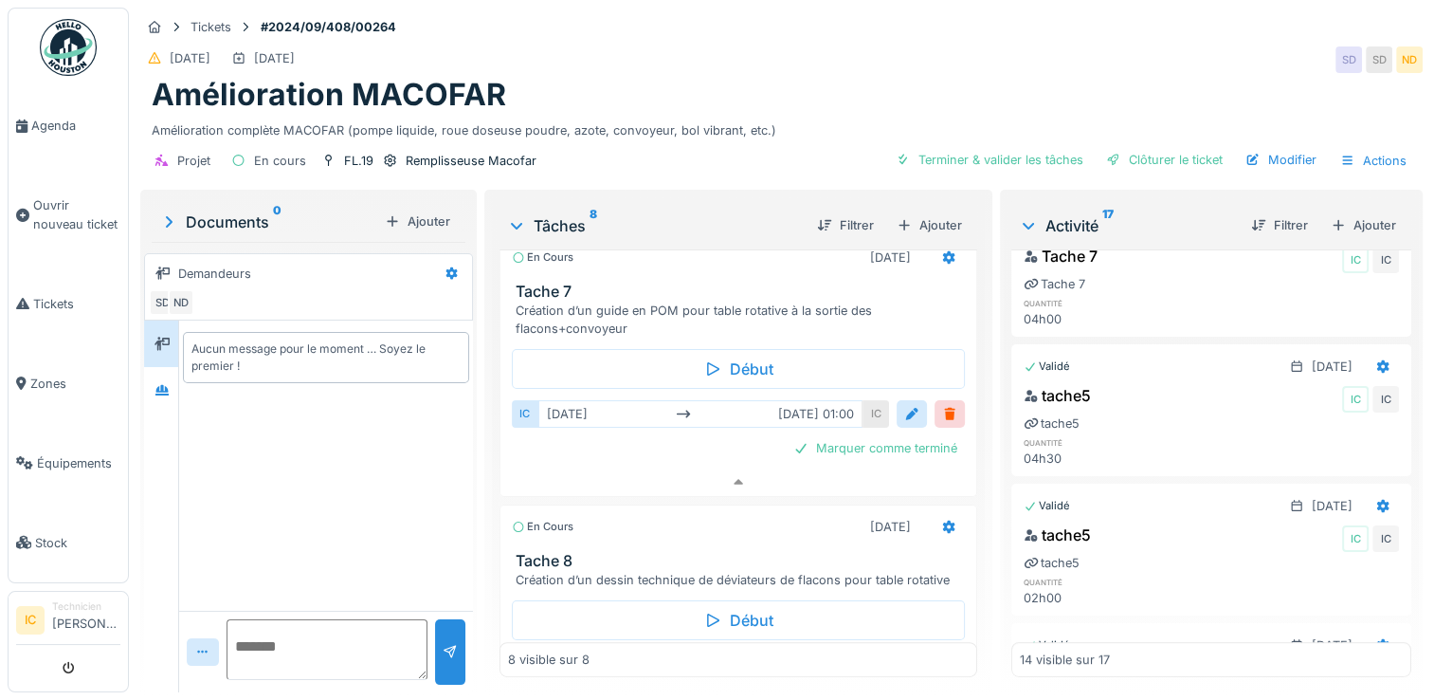
scroll to position [595, 0]
